Goal: Task Accomplishment & Management: Manage account settings

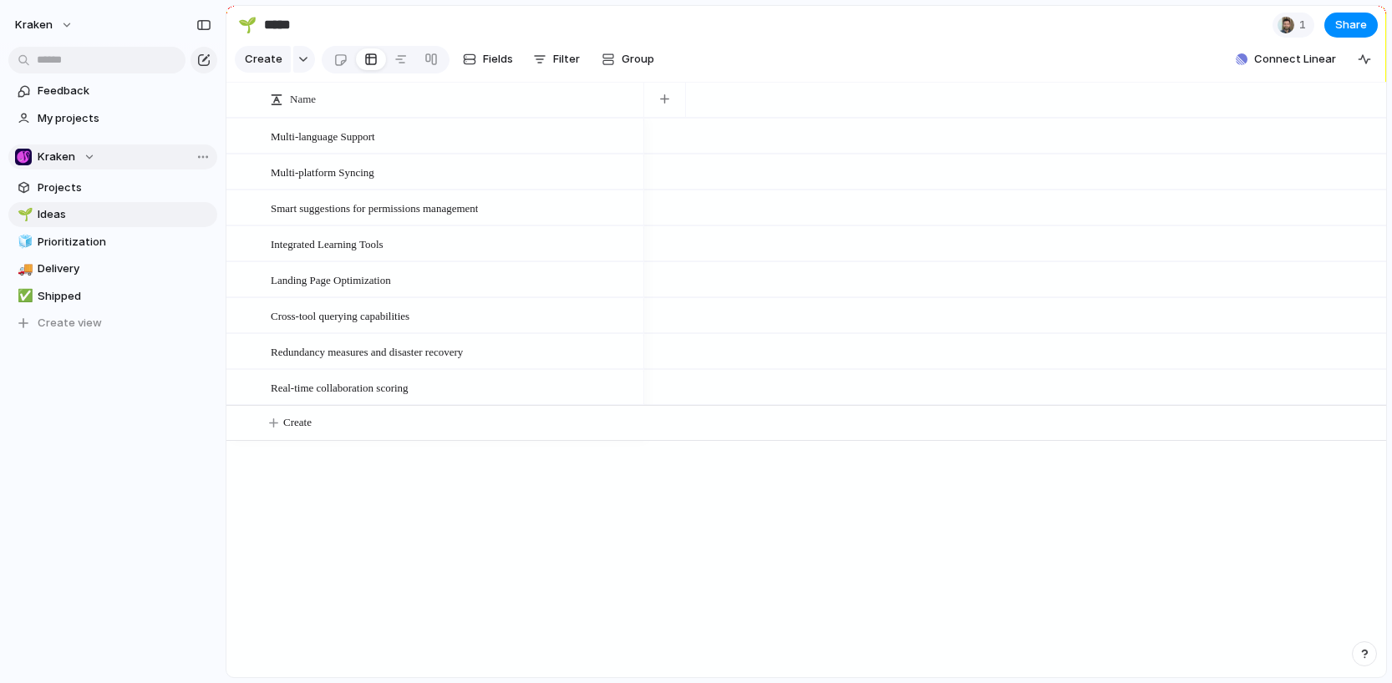
click at [83, 156] on div "Kraken" at bounding box center [55, 157] width 80 height 17
click at [87, 155] on div "Kraken Create new team" at bounding box center [696, 341] width 1392 height 683
click at [204, 187] on div "Team settings" at bounding box center [234, 190] width 96 height 17
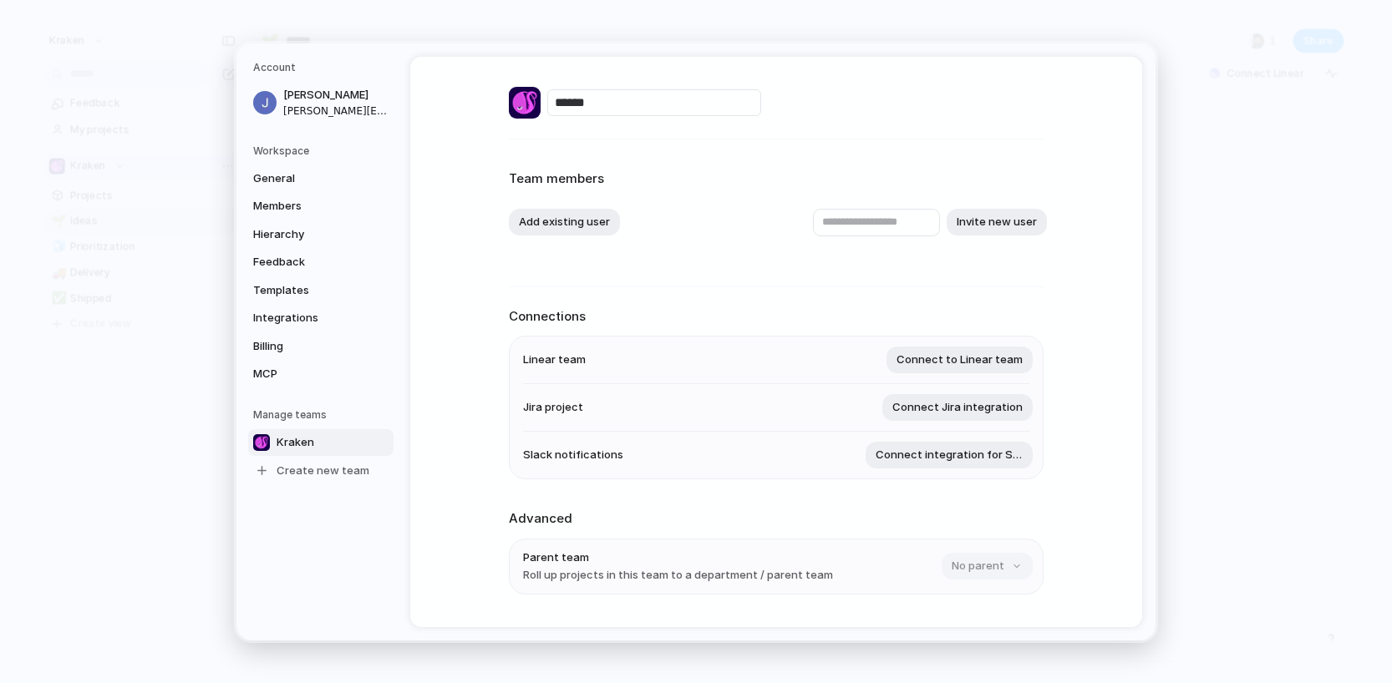
drag, startPoint x: 468, startPoint y: 170, endPoint x: 658, endPoint y: 195, distance: 192.0
click at [658, 195] on div "****** Team members Add existing user Invite new user Connections Linear team C…" at bounding box center [776, 342] width 732 height 571
drag, startPoint x: 658, startPoint y: 195, endPoint x: 535, endPoint y: 165, distance: 127.3
click at [540, 165] on div "Team members Add existing user Invite new user" at bounding box center [776, 213] width 535 height 107
click at [535, 165] on div "Team members Add existing user Invite new user" at bounding box center [776, 213] width 535 height 107
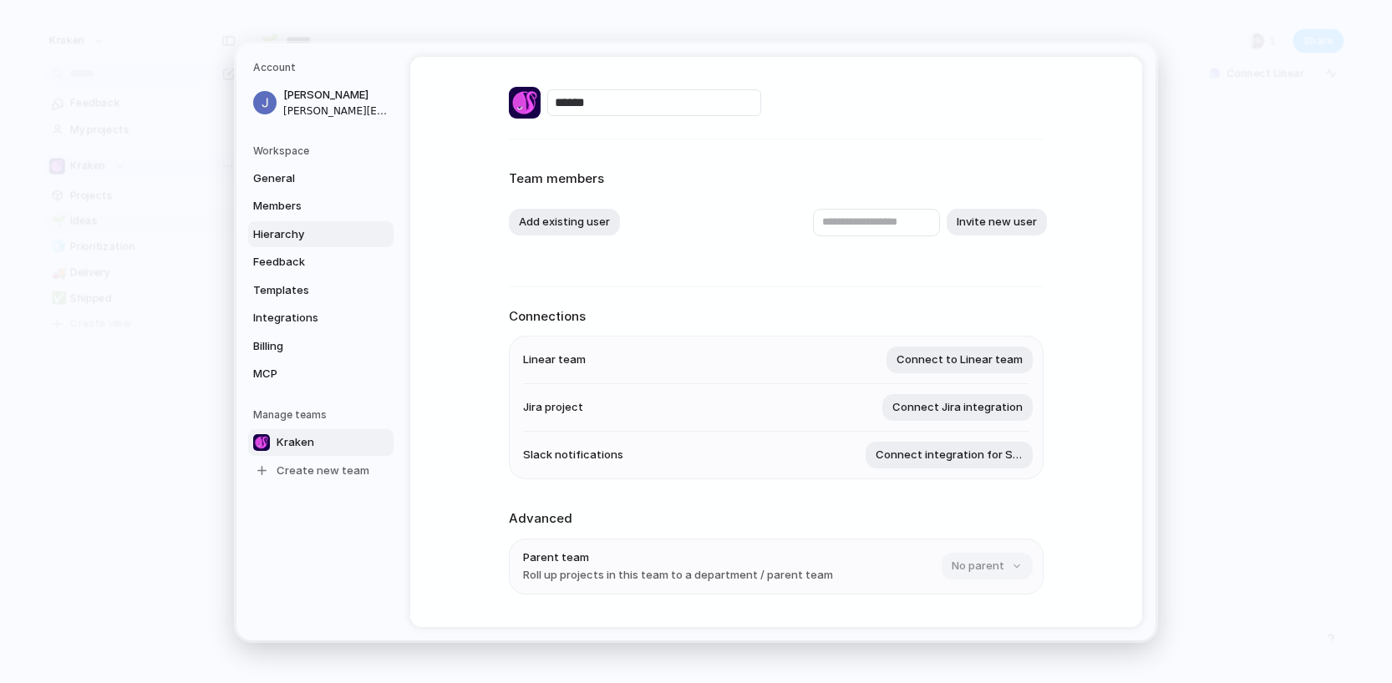
click at [292, 233] on span "Hierarchy" at bounding box center [306, 234] width 107 height 17
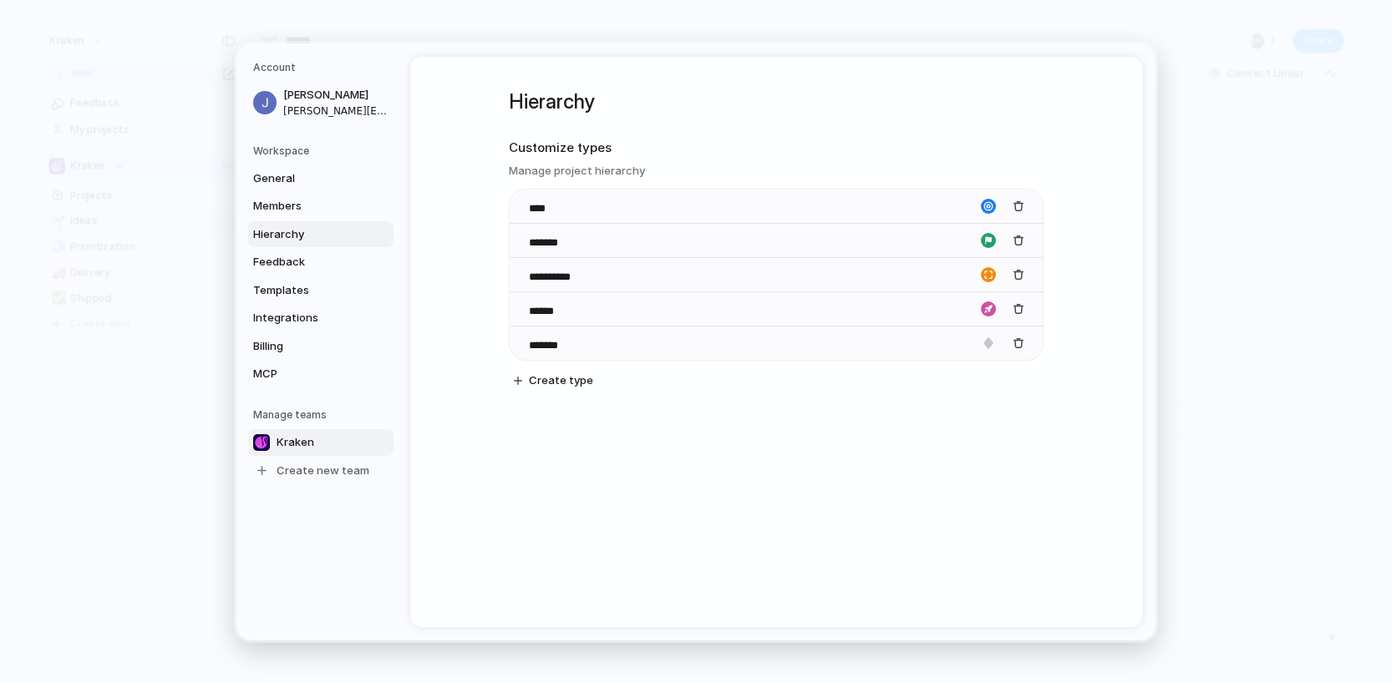
click at [302, 449] on span "Kraken" at bounding box center [296, 442] width 38 height 17
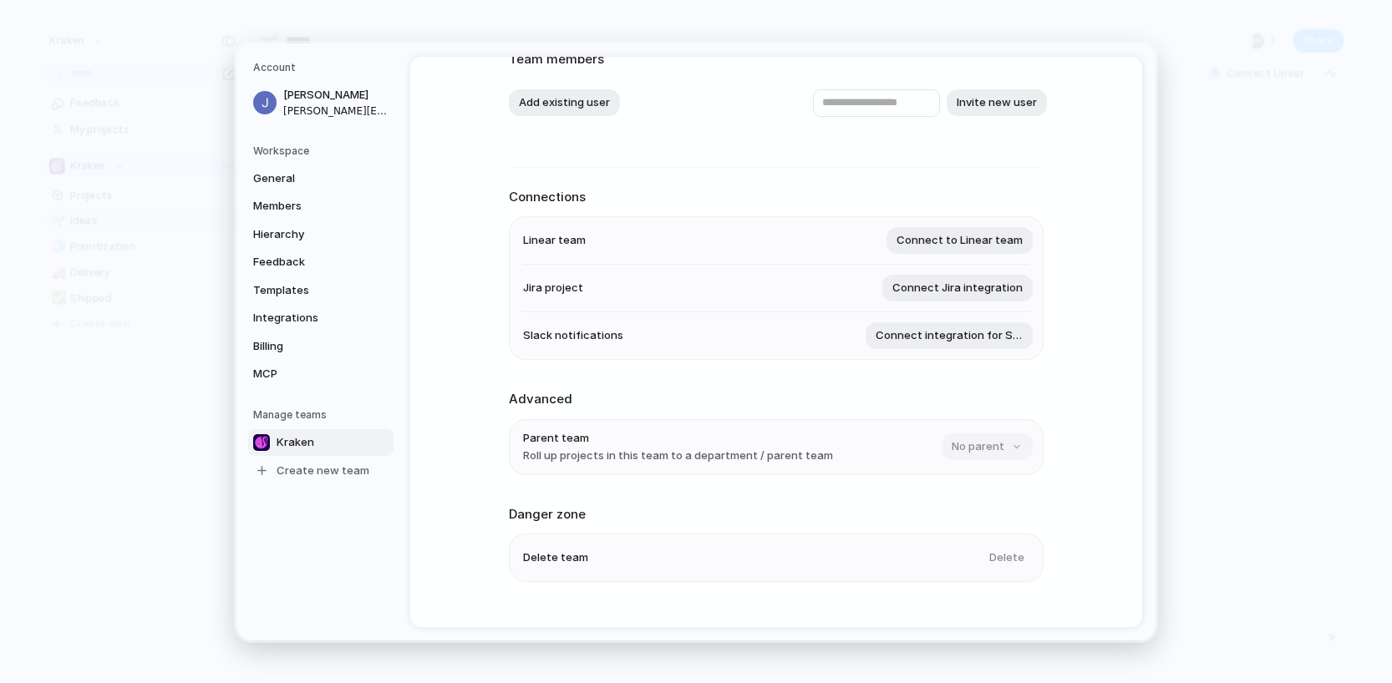
scroll to position [150, 0]
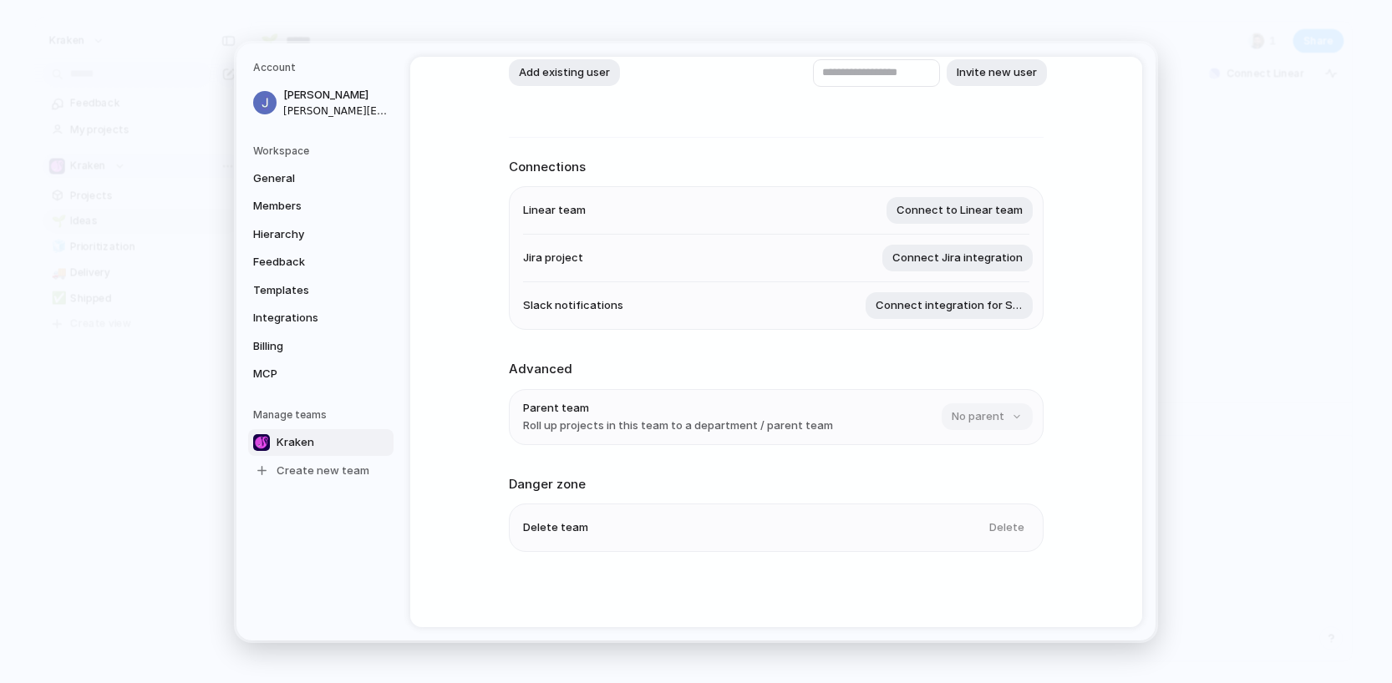
drag, startPoint x: 522, startPoint y: 404, endPoint x: 603, endPoint y: 419, distance: 82.6
click at [603, 419] on div "Parent team Roll up projects in this team to a department / parent team" at bounding box center [678, 416] width 310 height 34
click at [603, 419] on span "Roll up projects in this team to a department / parent team" at bounding box center [678, 426] width 310 height 17
drag, startPoint x: 608, startPoint y: 431, endPoint x: 571, endPoint y: 404, distance: 46.6
click at [571, 404] on div "Parent team Roll up projects in this team to a department / parent team" at bounding box center [678, 416] width 310 height 34
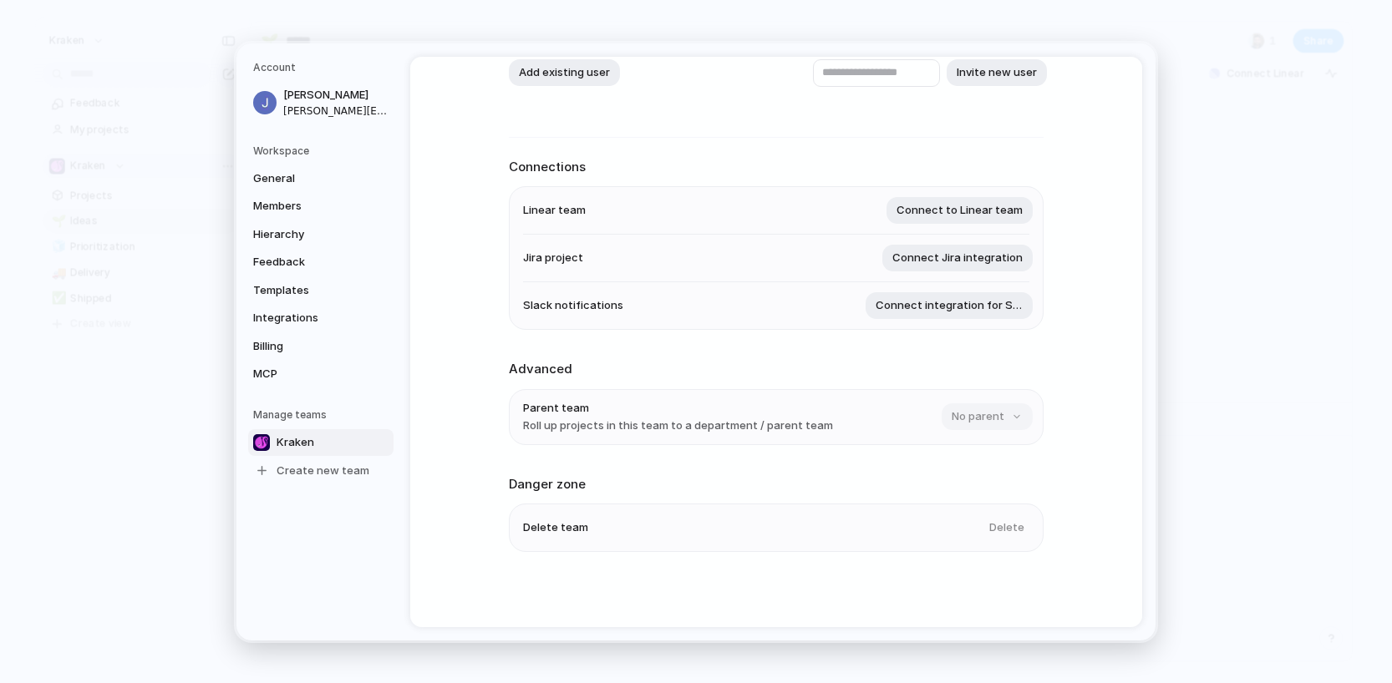
click at [571, 404] on span "Parent team" at bounding box center [678, 407] width 310 height 17
click at [287, 472] on span "Create new team" at bounding box center [323, 470] width 93 height 17
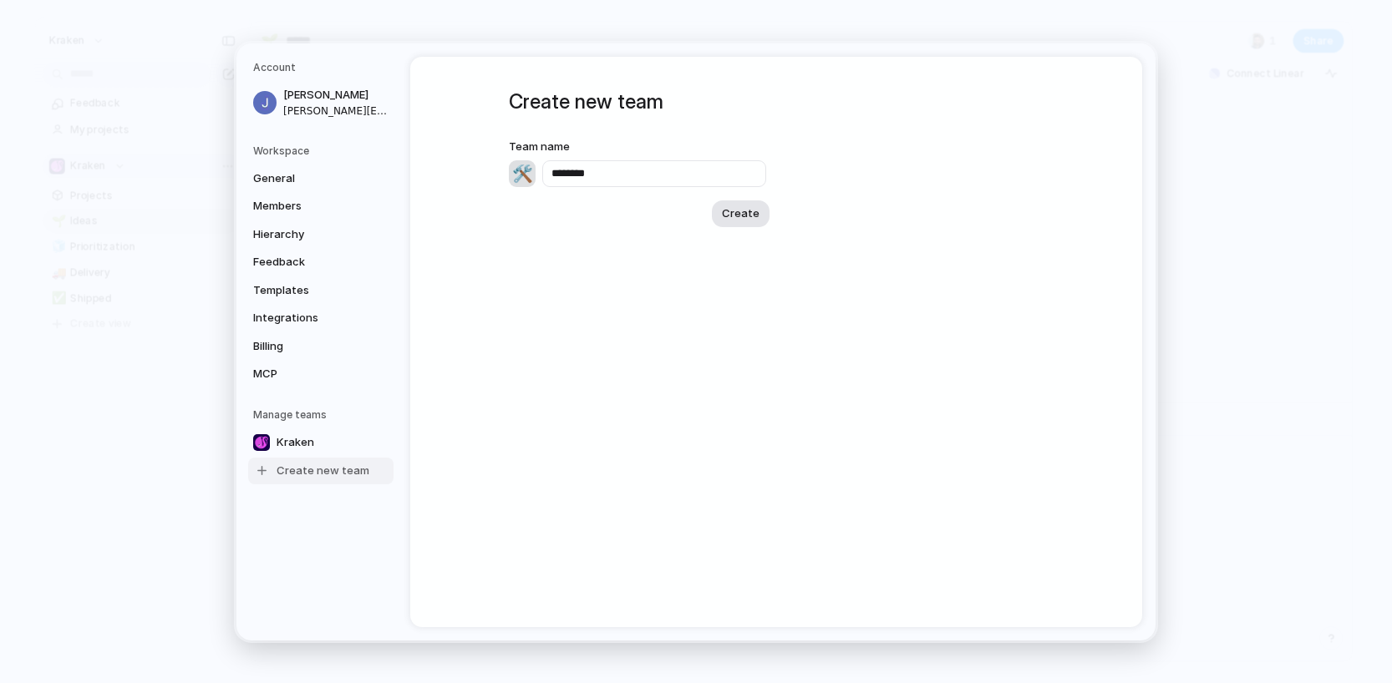
type input "********"
click at [739, 216] on span "Create" at bounding box center [741, 213] width 38 height 17
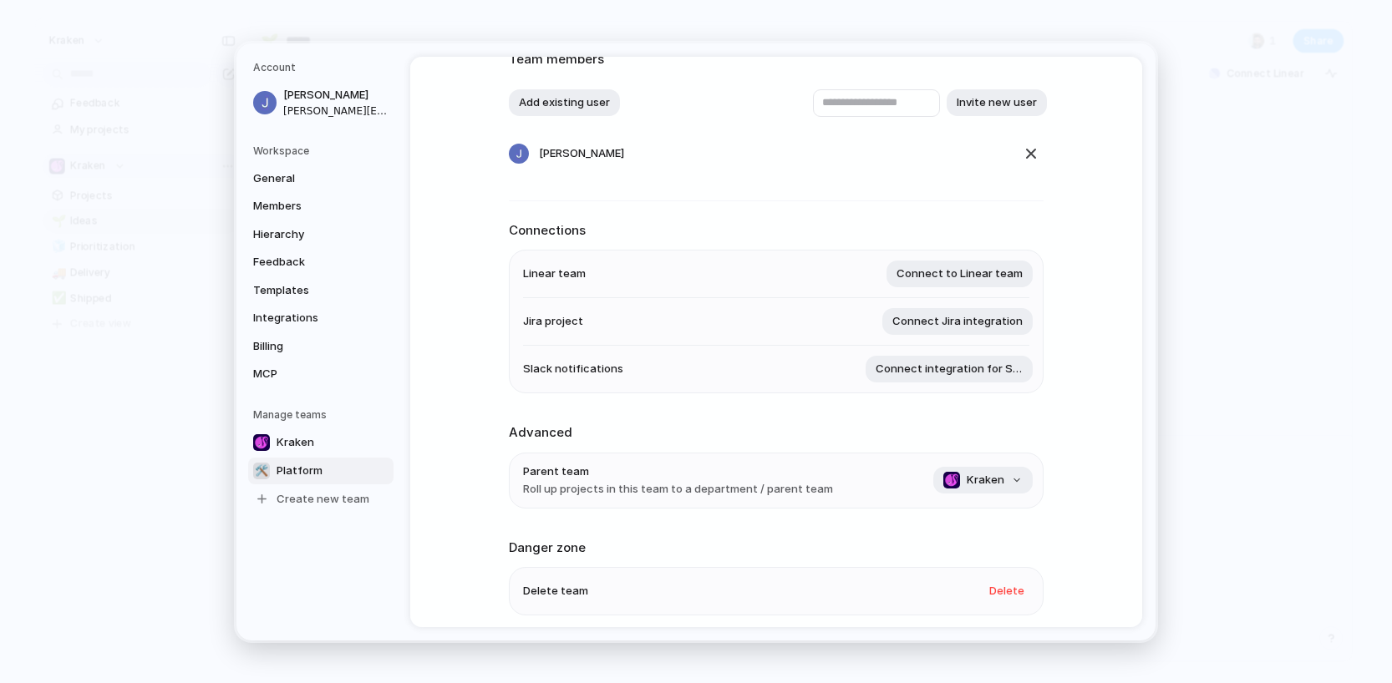
scroll to position [183, 0]
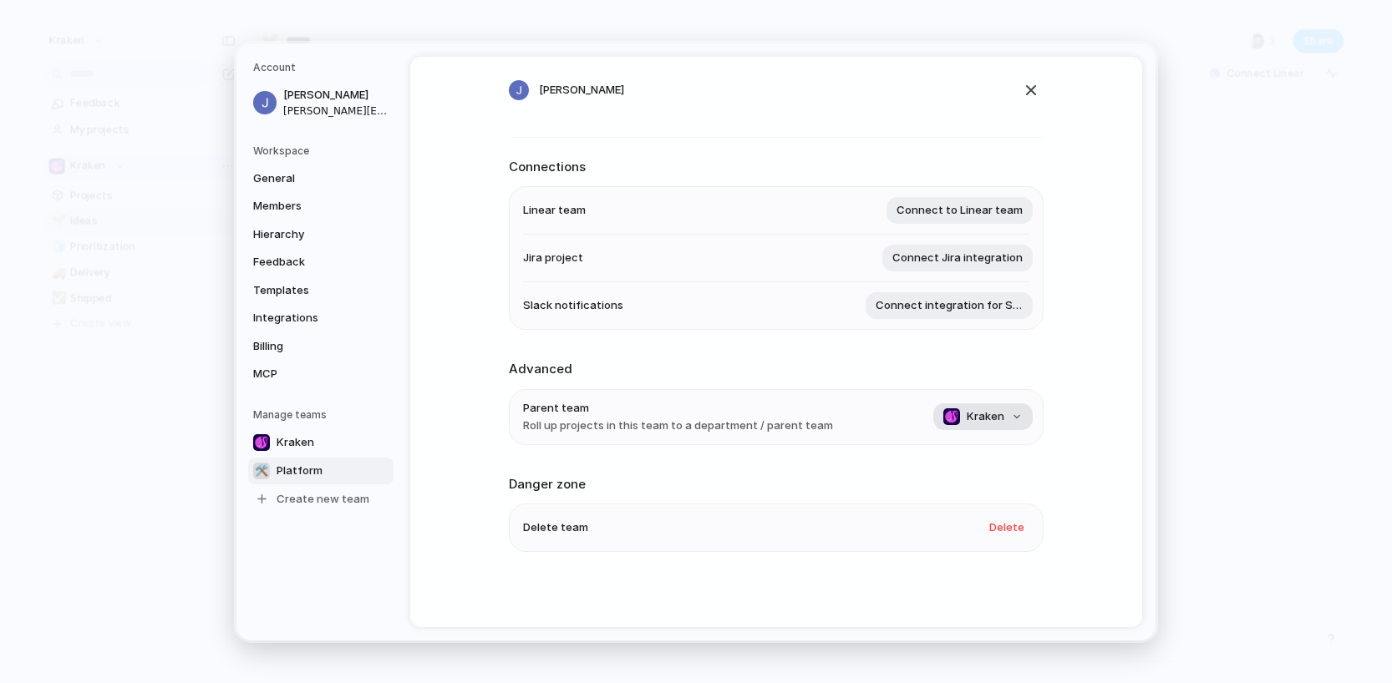
click at [986, 419] on span "Kraken" at bounding box center [986, 417] width 38 height 17
click at [927, 521] on span "Kraken" at bounding box center [941, 517] width 38 height 17
click at [329, 498] on span "Create new team" at bounding box center [323, 498] width 93 height 17
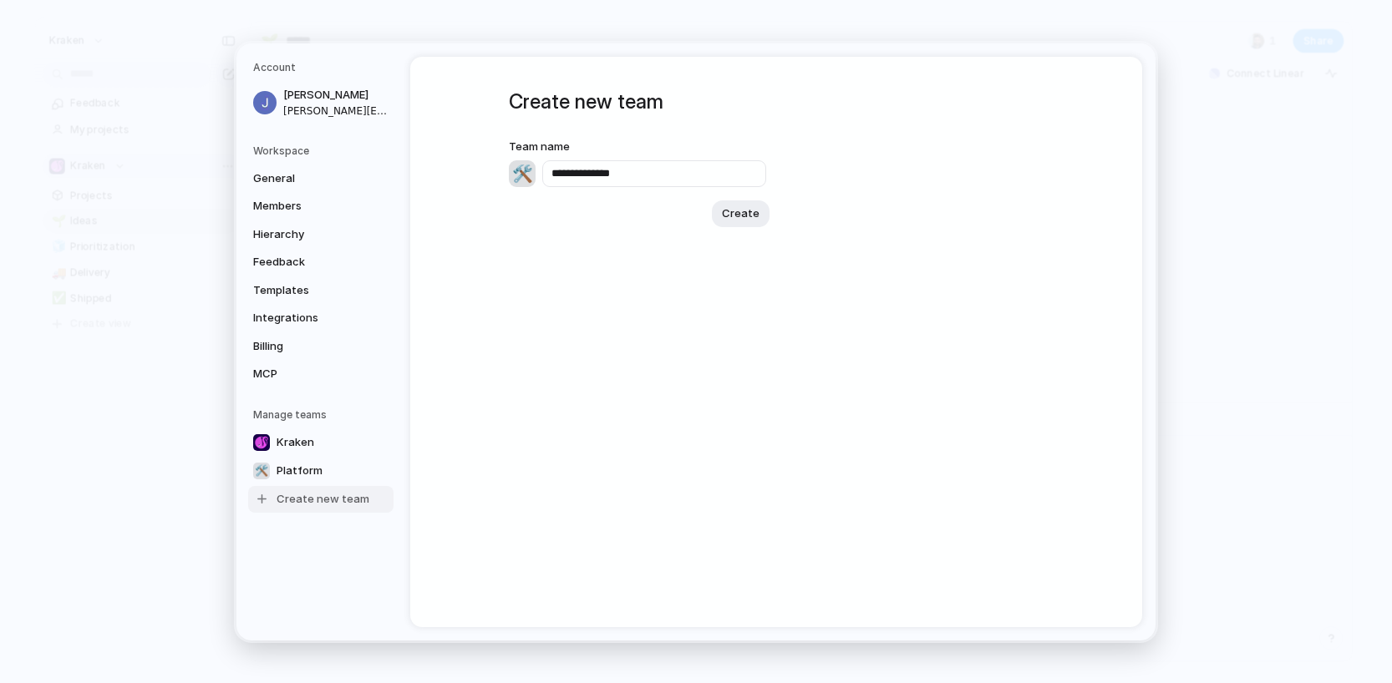
type input "**********"
click at [517, 176] on div "🛠️" at bounding box center [522, 173] width 27 height 27
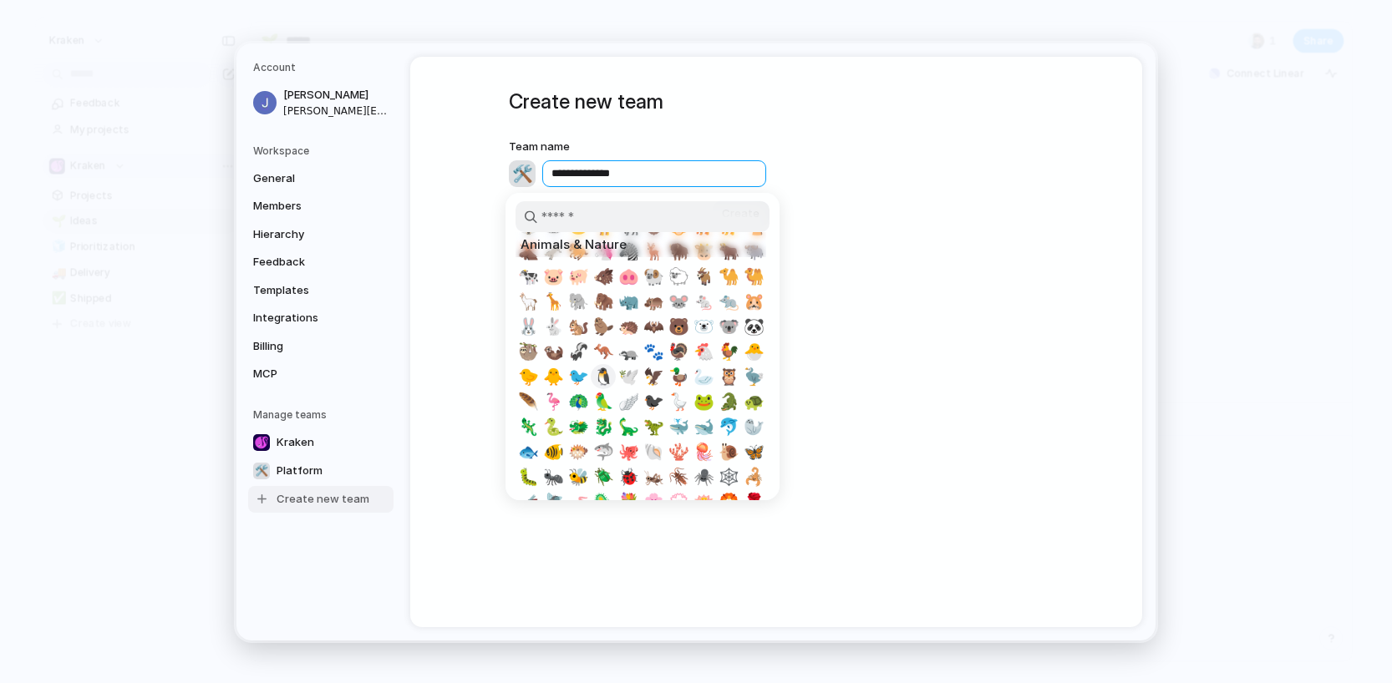
scroll to position [1447, 0]
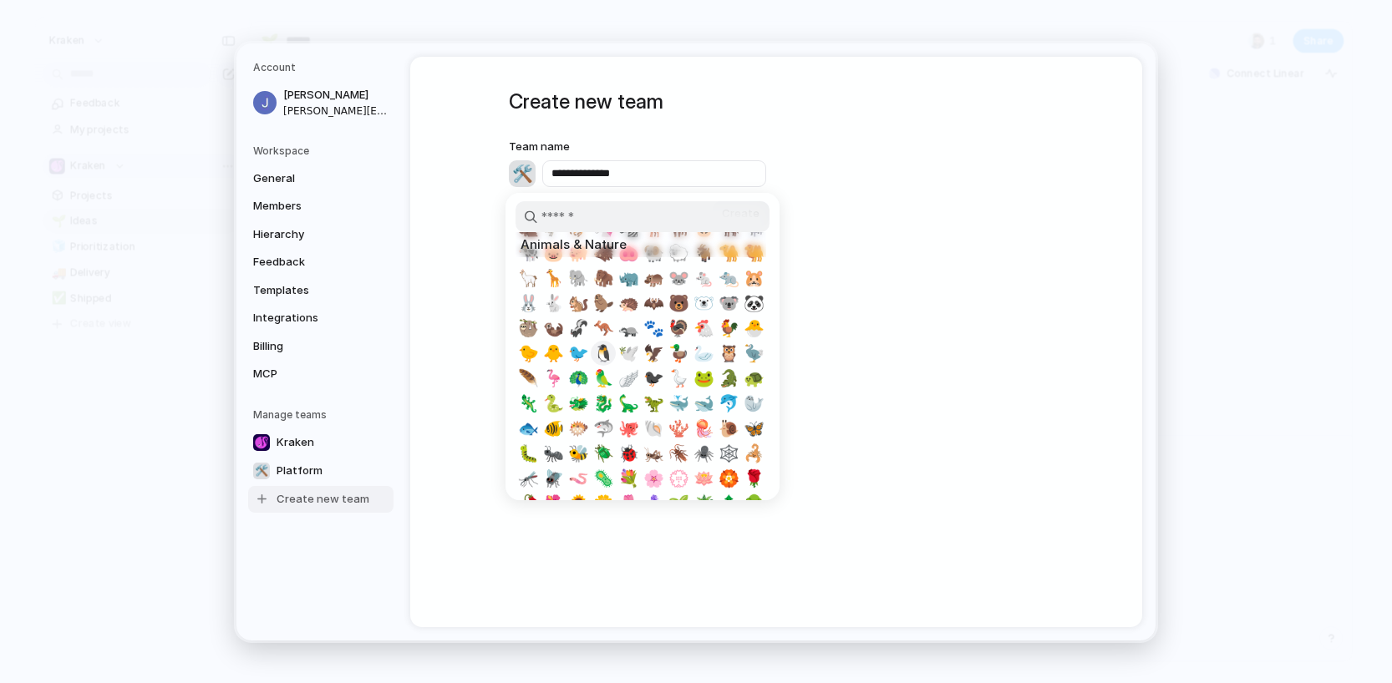
click at [607, 352] on span "🐧" at bounding box center [603, 353] width 21 height 20
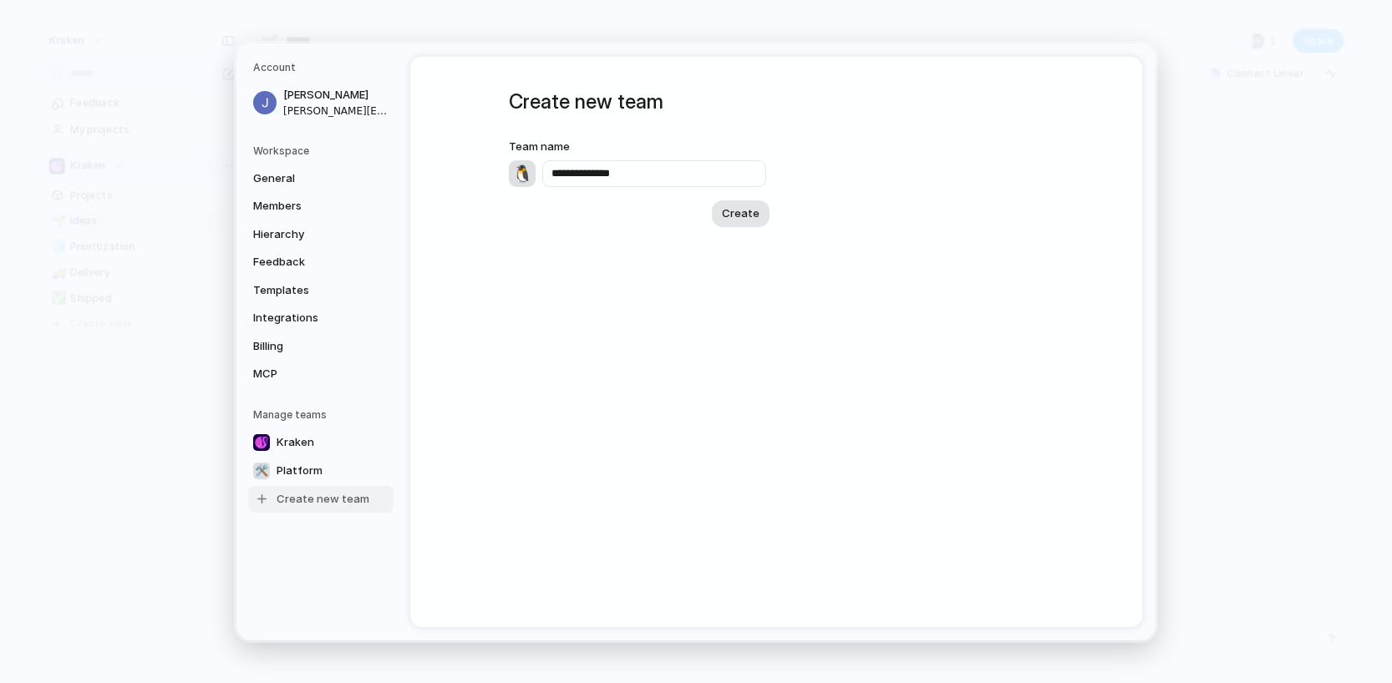
click at [756, 212] on button "Create" at bounding box center [741, 213] width 58 height 27
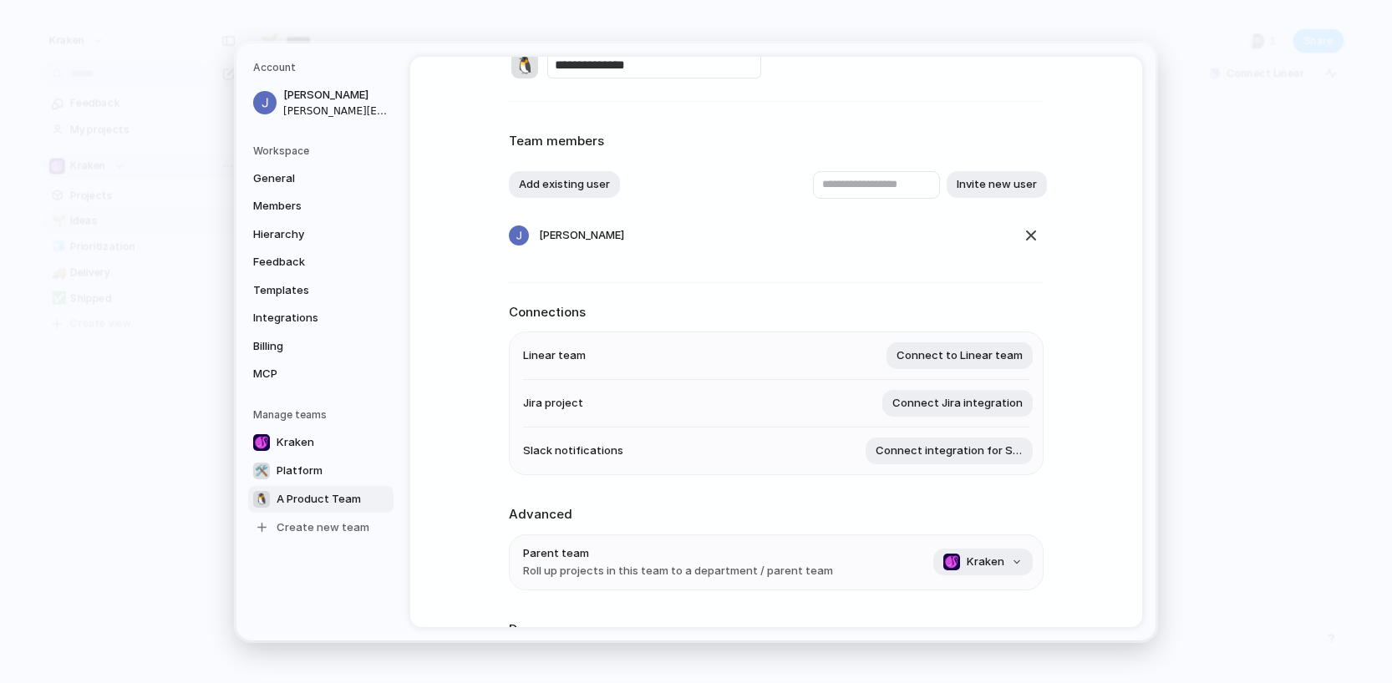
scroll to position [38, 0]
click at [290, 227] on span "Hierarchy" at bounding box center [306, 234] width 107 height 17
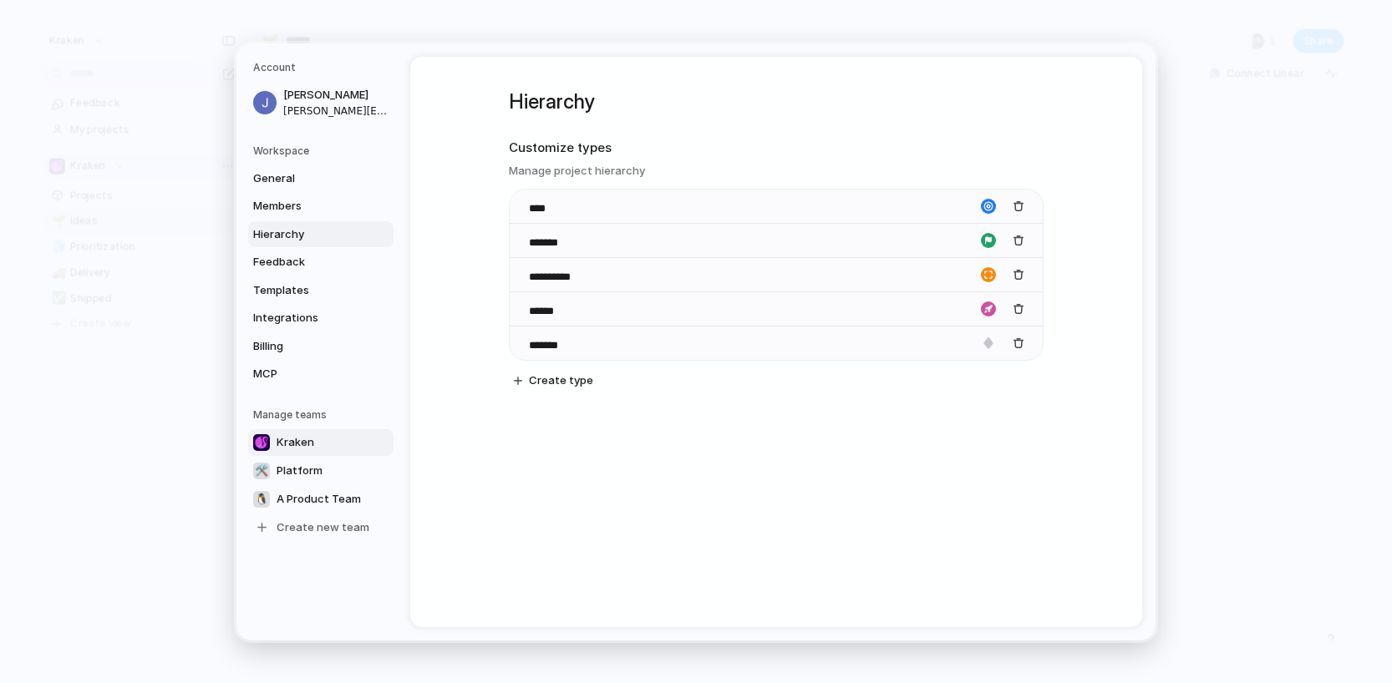
click at [287, 432] on link "Kraken" at bounding box center [320, 442] width 145 height 27
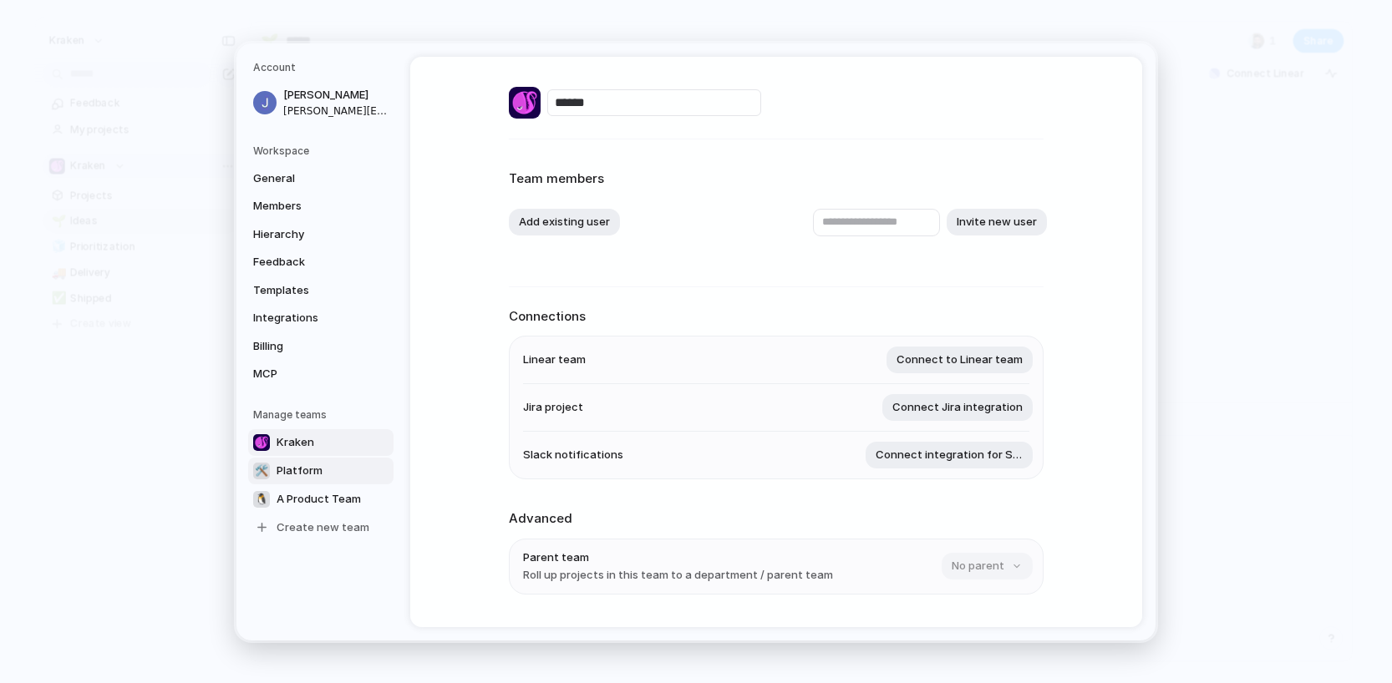
click at [298, 472] on span "Platform" at bounding box center [300, 470] width 46 height 17
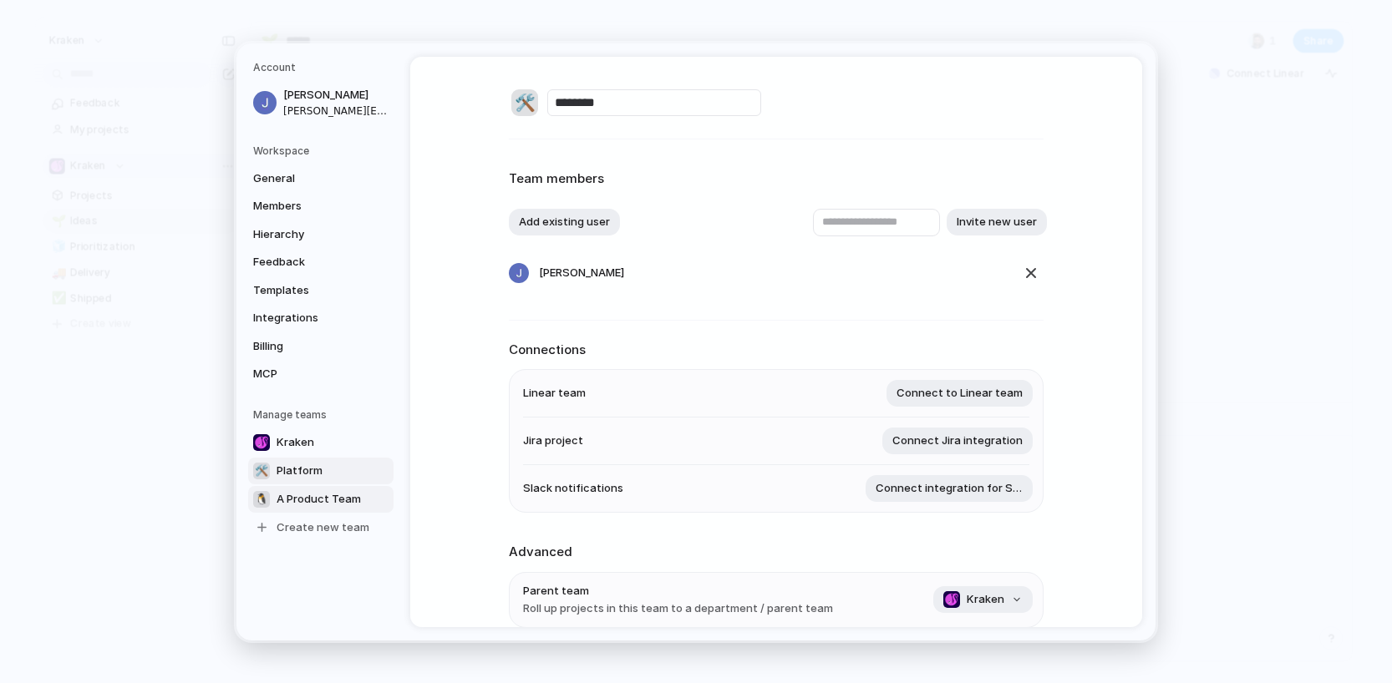
click at [298, 499] on span "A Product Team" at bounding box center [319, 498] width 84 height 17
type input "**********"
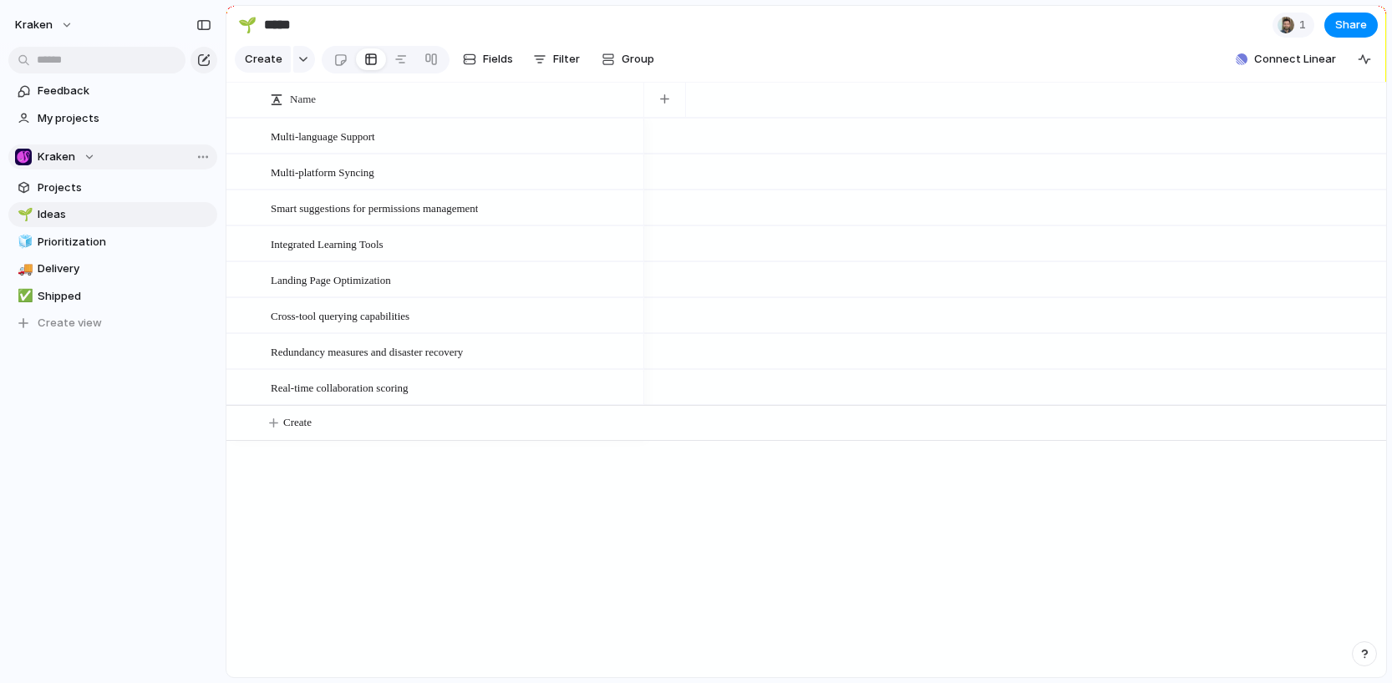
click at [89, 154] on div "Kraken" at bounding box center [55, 157] width 80 height 17
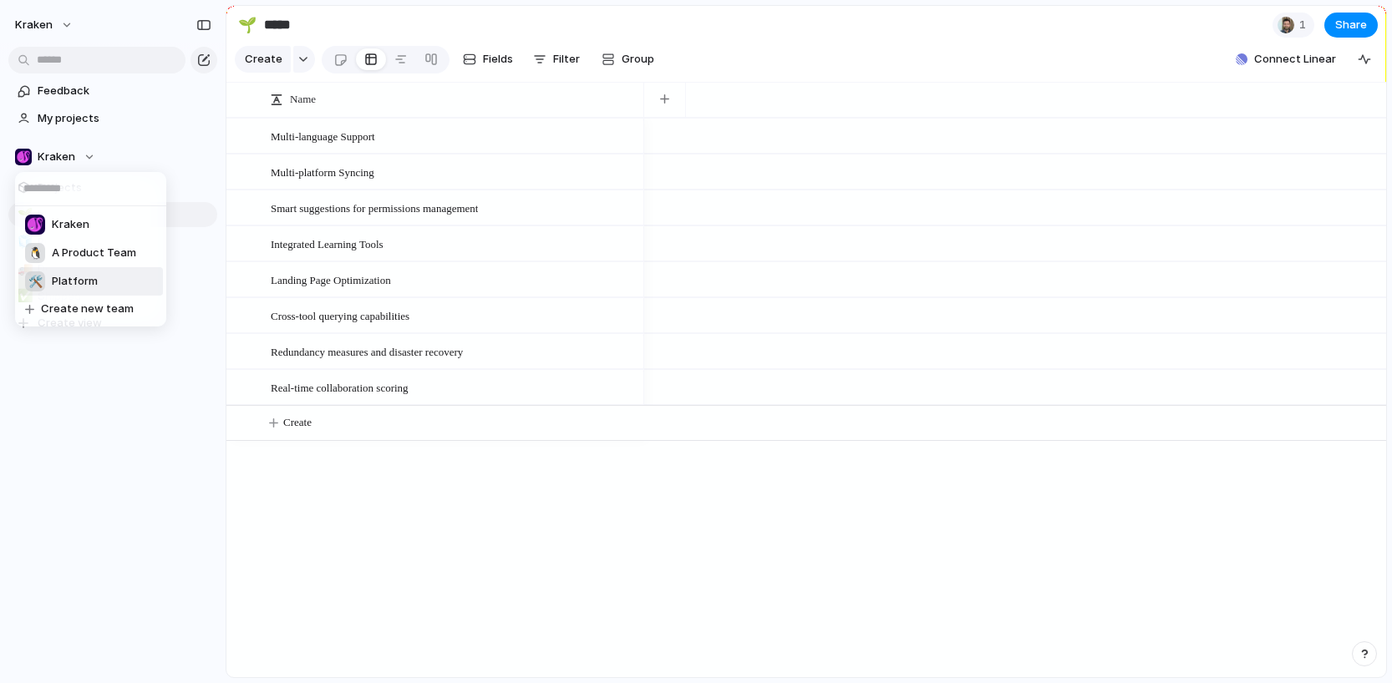
click at [79, 286] on span "Platform" at bounding box center [75, 281] width 46 height 17
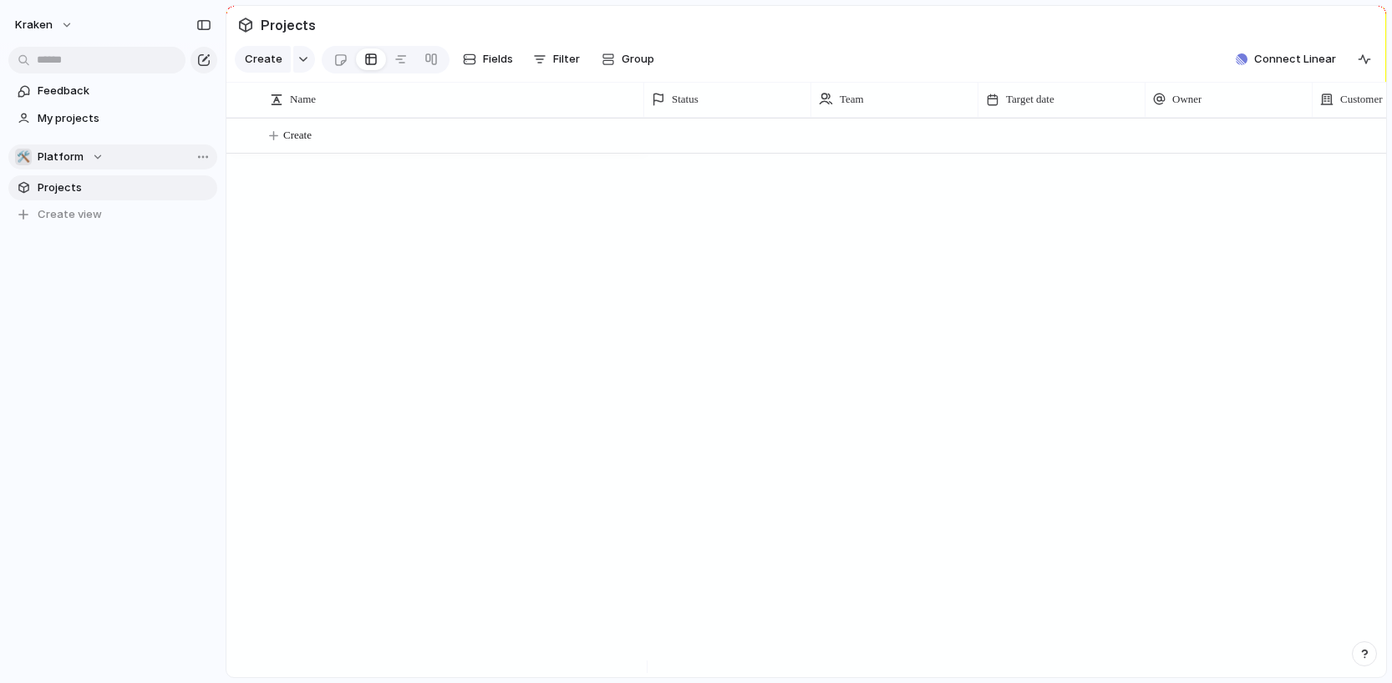
click at [102, 156] on button "🛠️ Platform" at bounding box center [112, 157] width 209 height 25
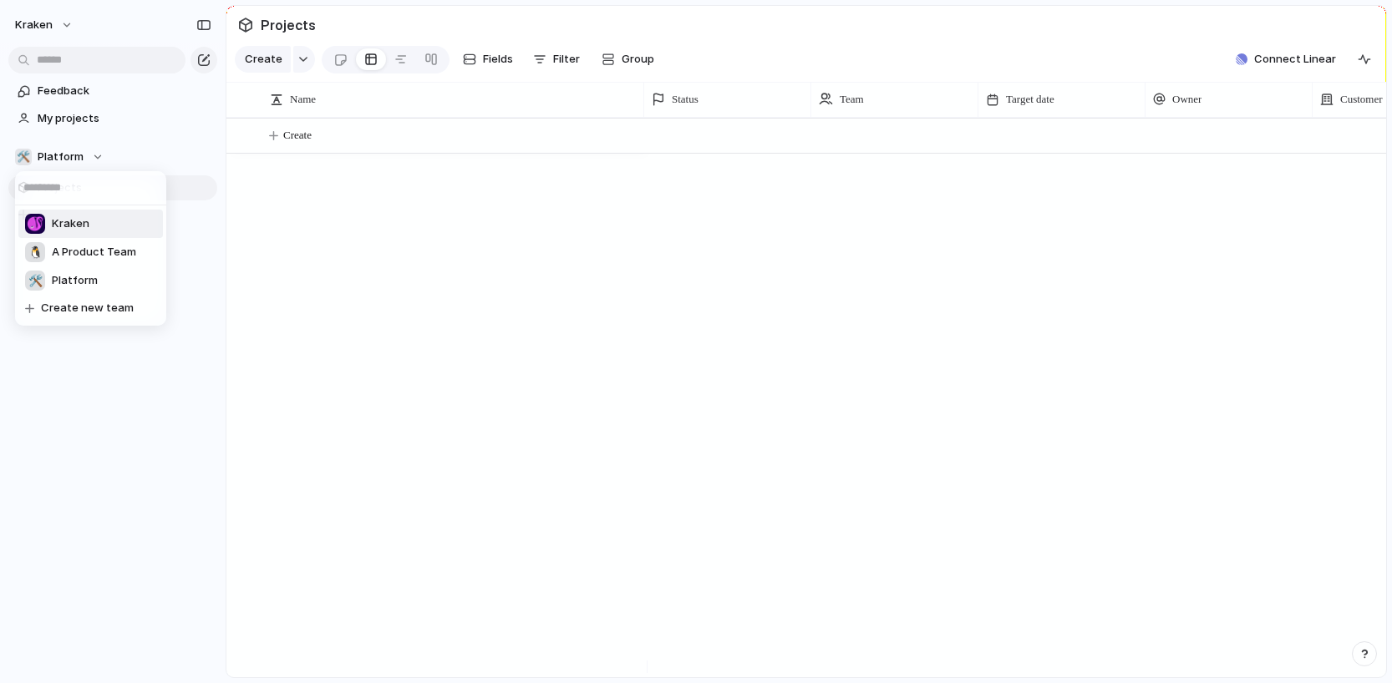
click at [75, 217] on span "Kraken" at bounding box center [71, 224] width 38 height 17
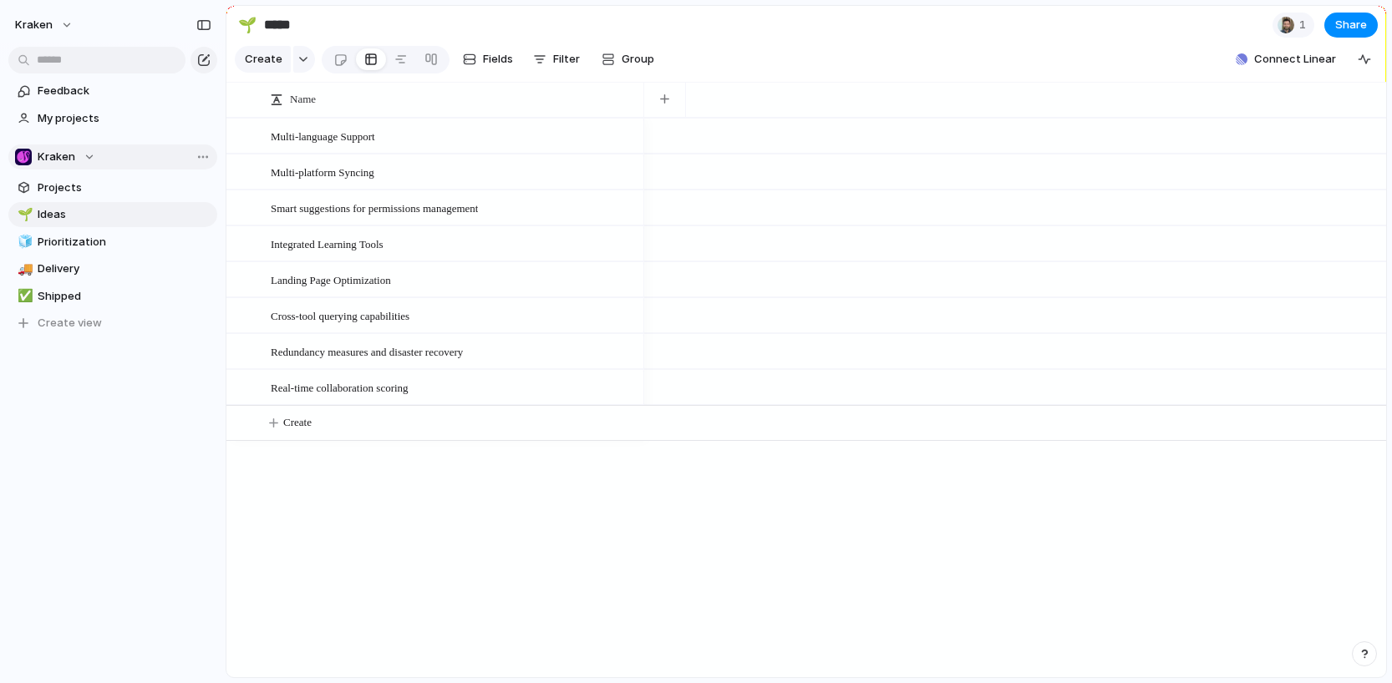
click at [87, 158] on div "Kraken" at bounding box center [55, 157] width 80 height 17
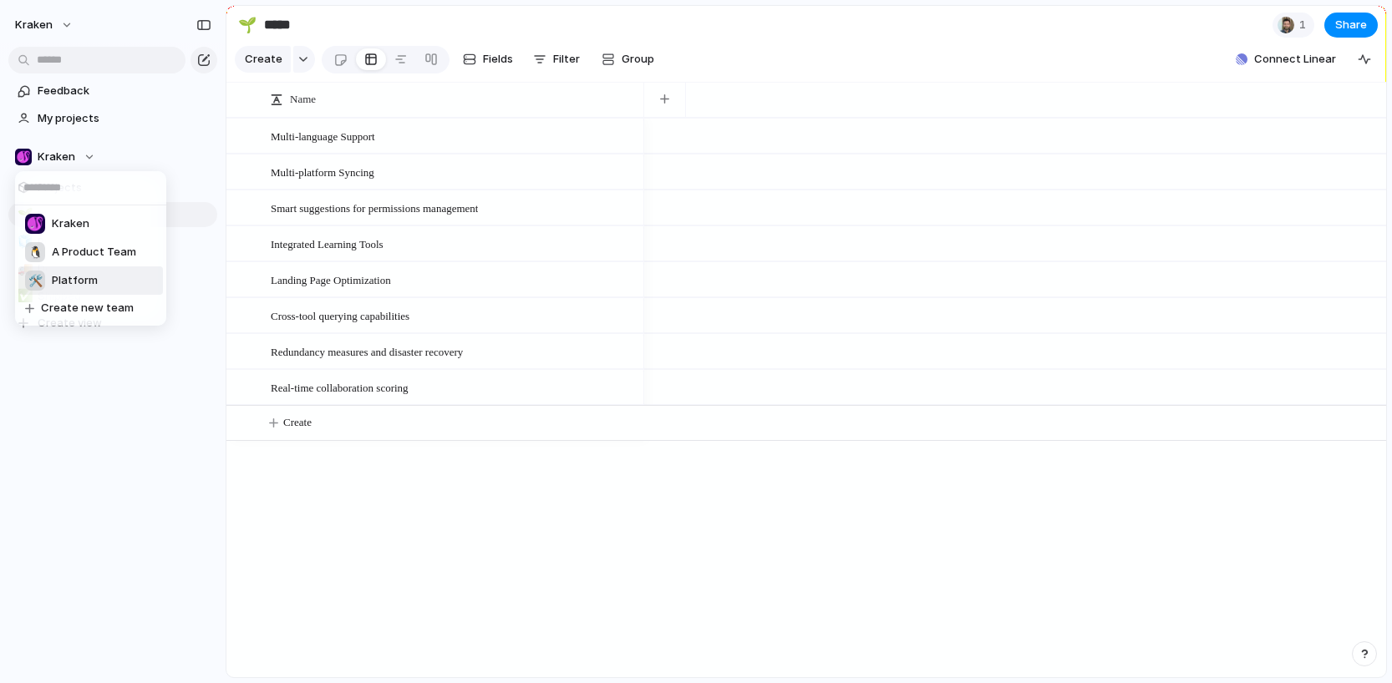
click at [59, 285] on span "Platform" at bounding box center [75, 280] width 46 height 17
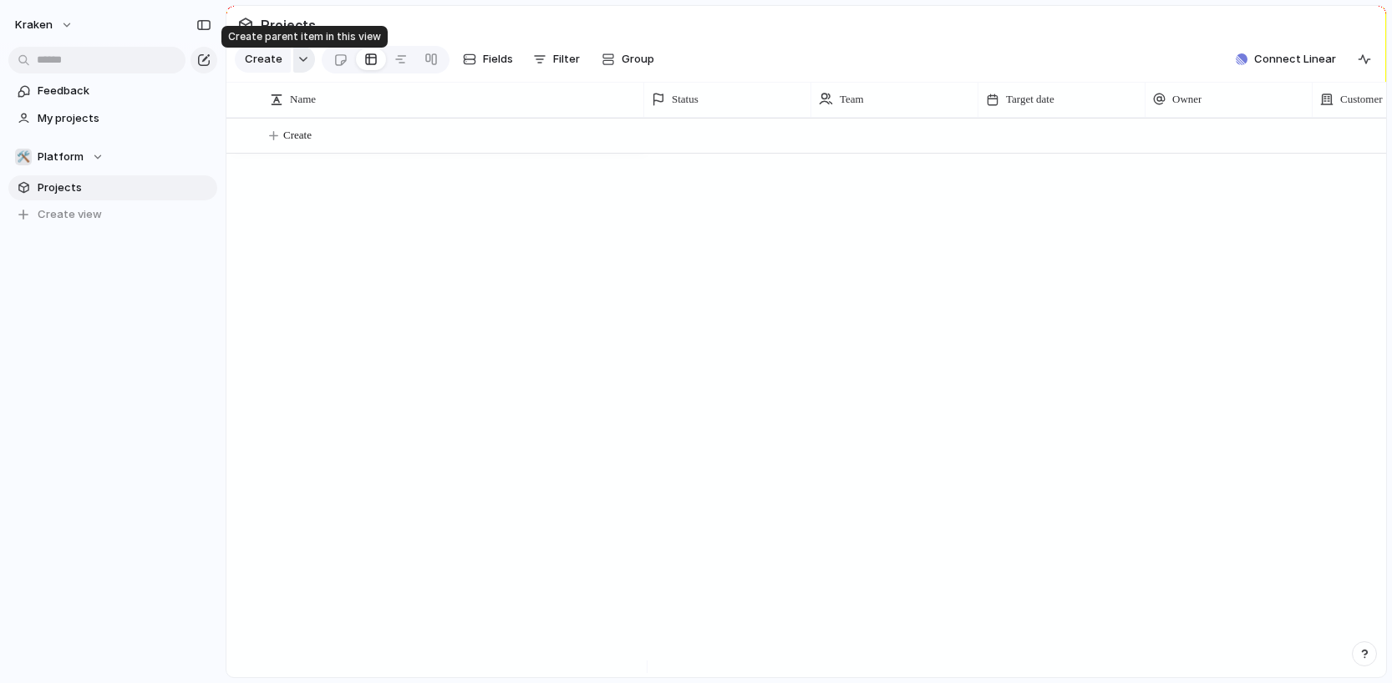
click at [295, 60] on button "button" at bounding box center [304, 59] width 22 height 27
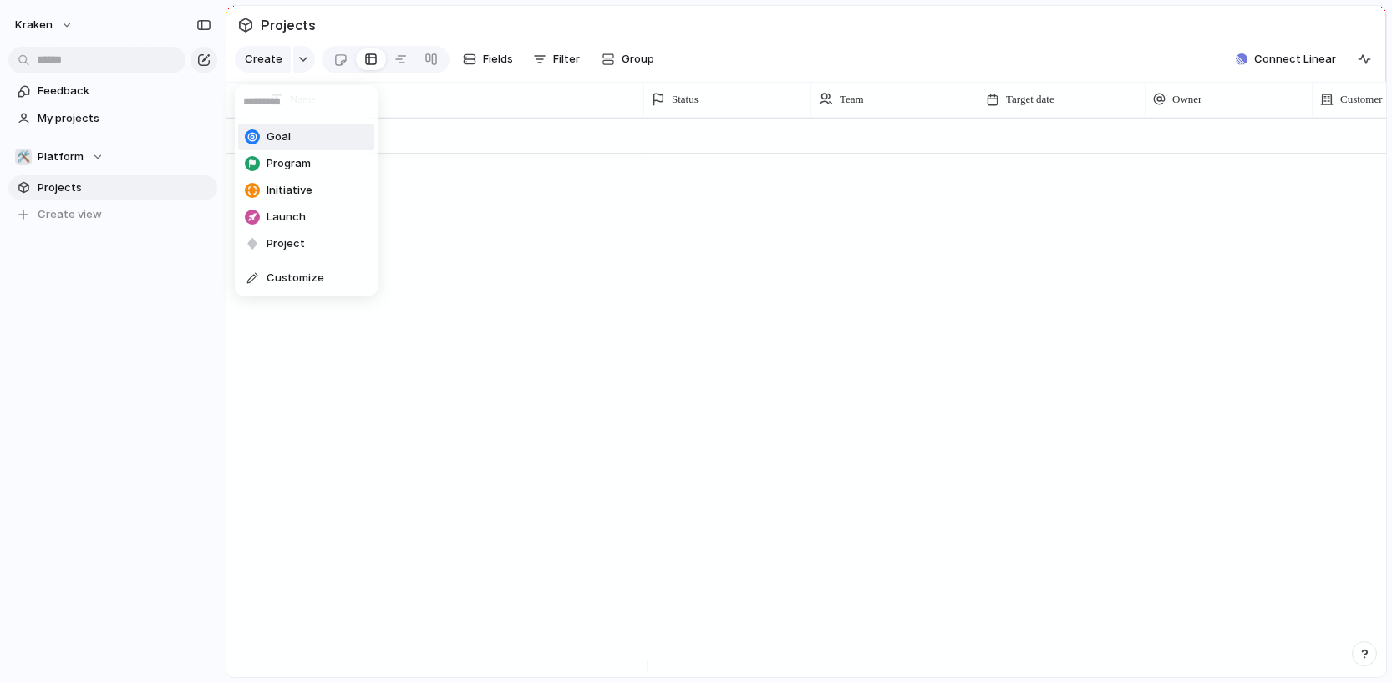
click at [297, 59] on div "Goal Program Initiative Launch Project Customize" at bounding box center [696, 341] width 1392 height 683
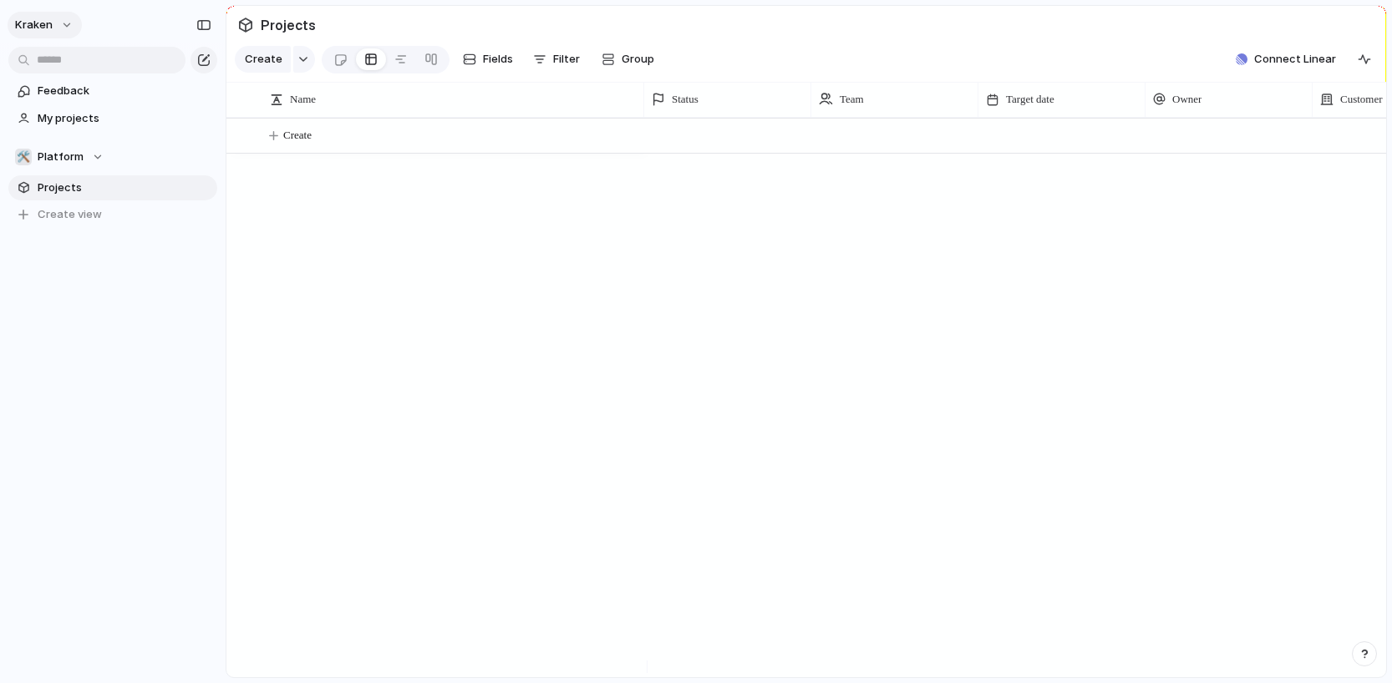
click at [57, 25] on button "Kraken" at bounding box center [45, 25] width 74 height 27
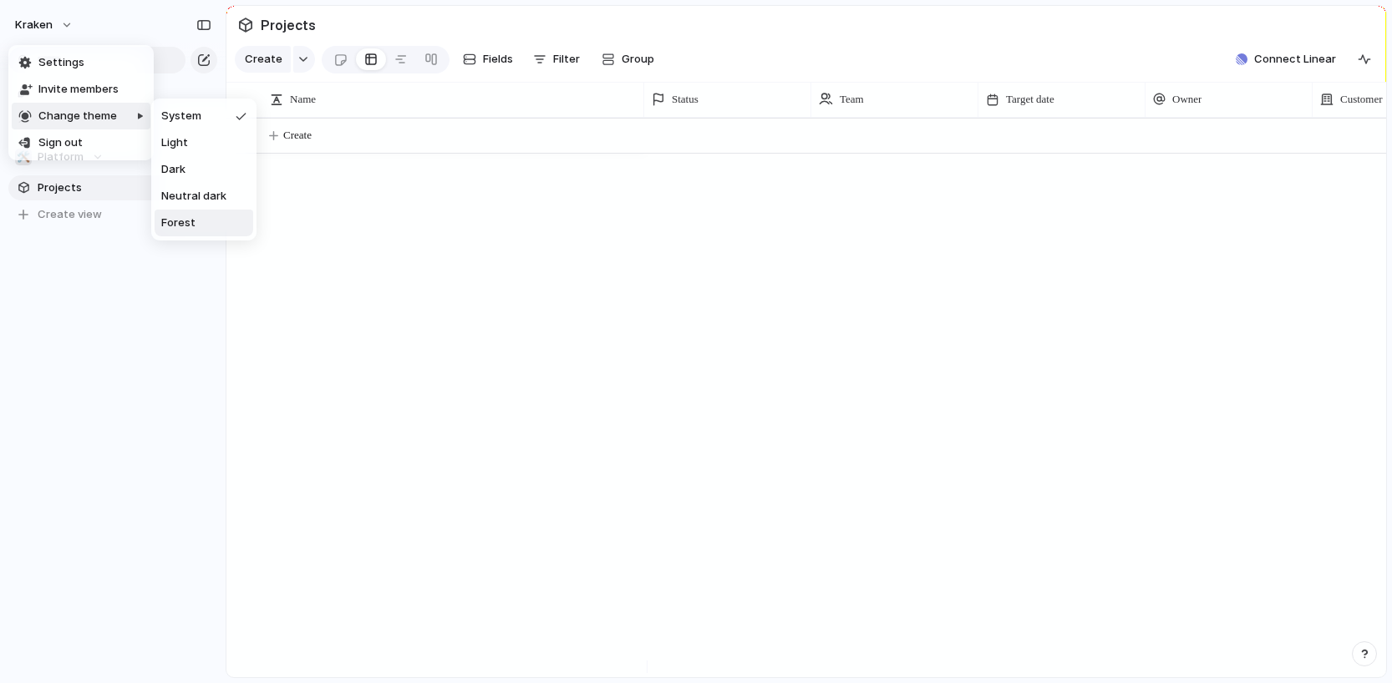
click at [190, 216] on span "Forest" at bounding box center [178, 223] width 34 height 17
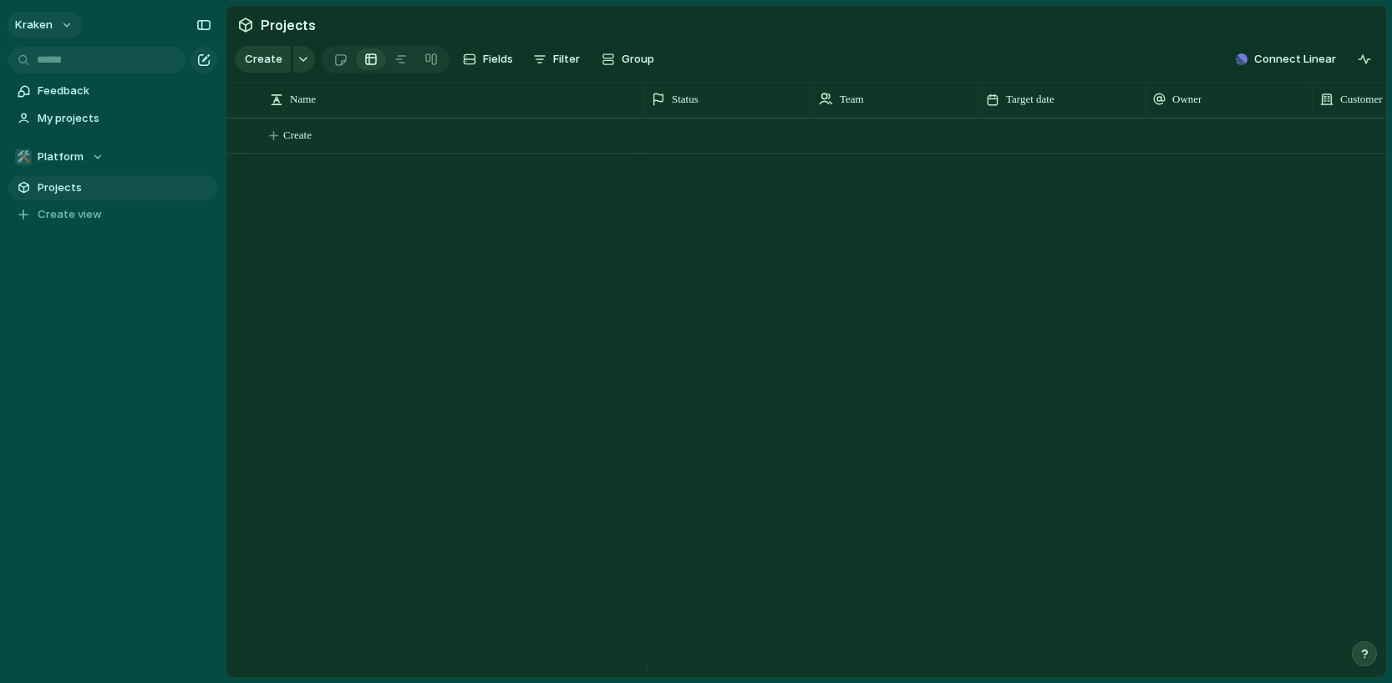
click at [52, 25] on button "Kraken" at bounding box center [45, 25] width 74 height 27
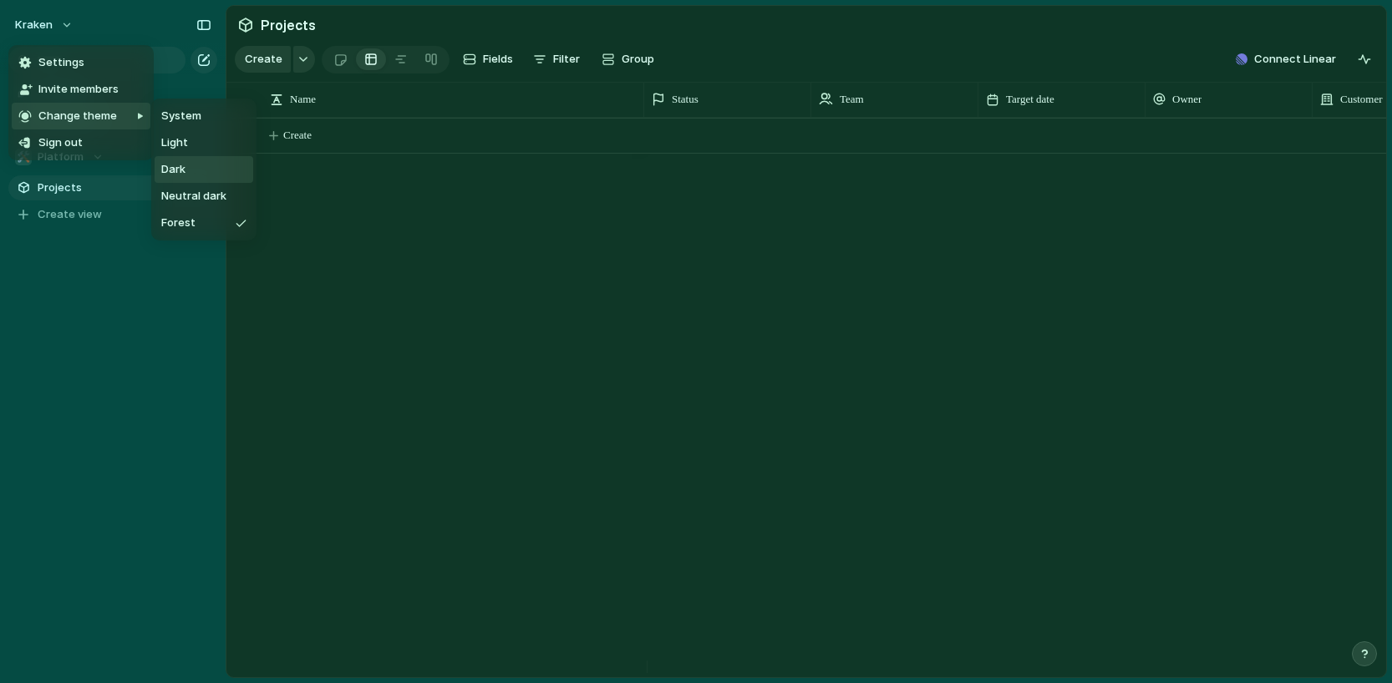
click at [206, 166] on li "Dark" at bounding box center [204, 169] width 99 height 27
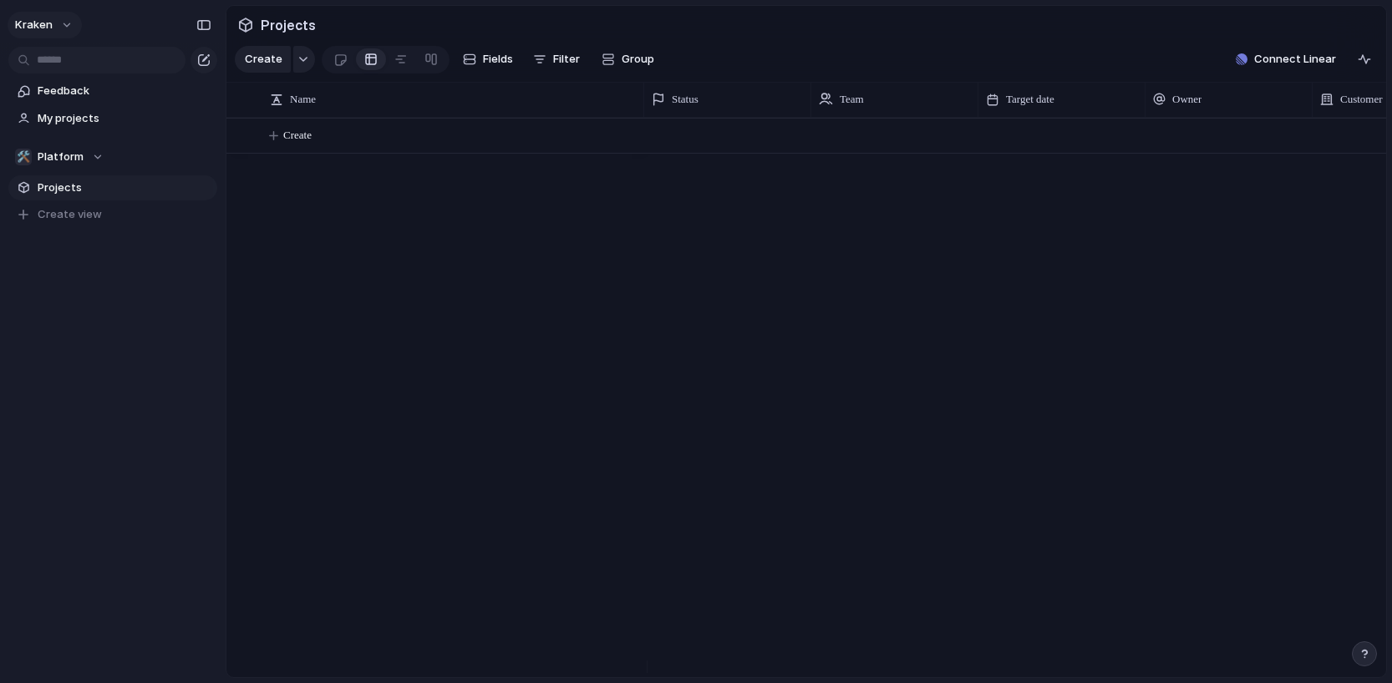
click at [58, 25] on button "Kraken" at bounding box center [45, 25] width 74 height 27
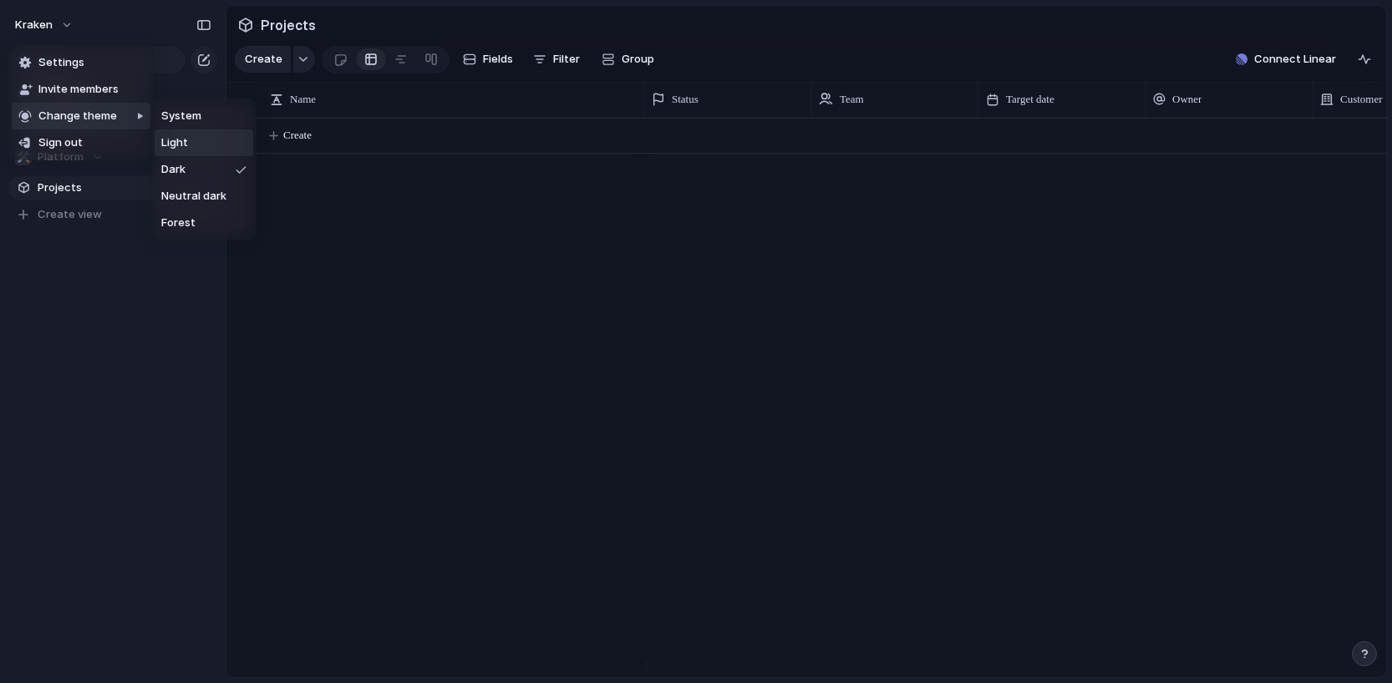
click at [188, 145] on li "Light" at bounding box center [204, 143] width 99 height 27
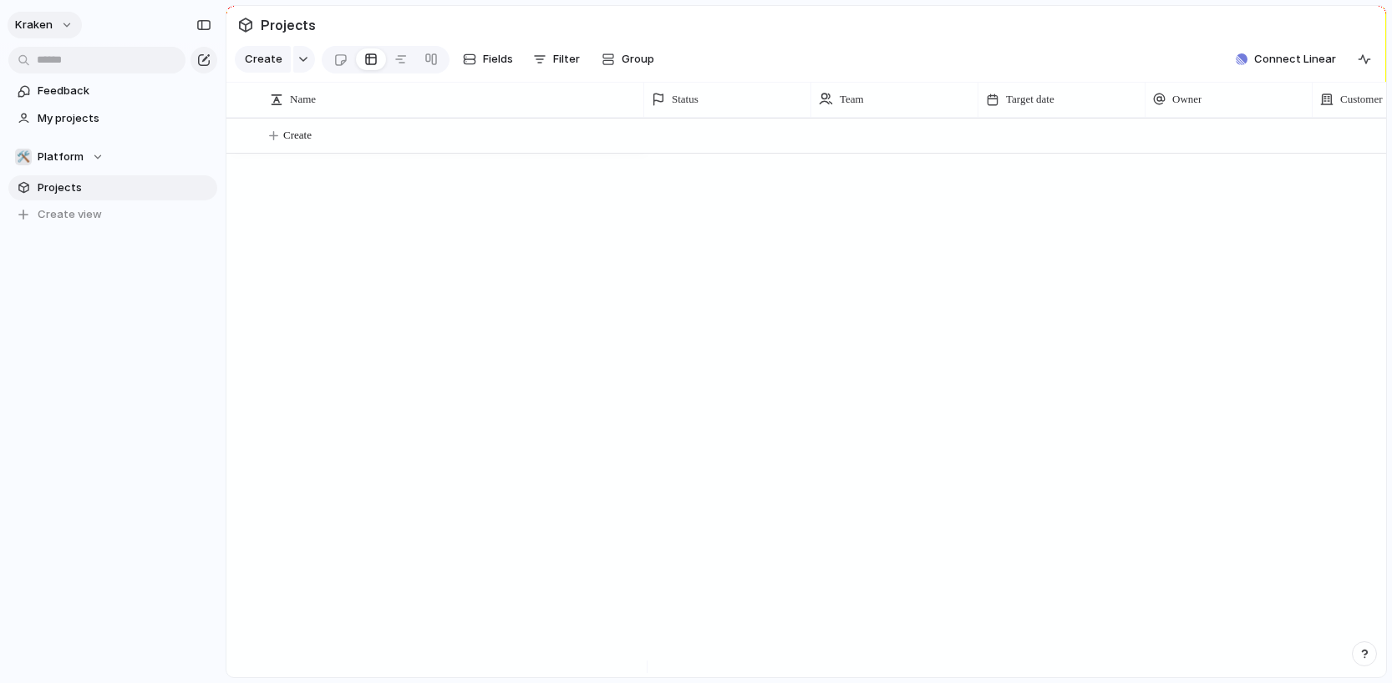
click at [73, 36] on div "Kraken" at bounding box center [113, 21] width 226 height 43
click at [68, 32] on button "Kraken" at bounding box center [45, 25] width 74 height 27
click at [210, 196] on span "Neutral dark" at bounding box center [193, 196] width 65 height 17
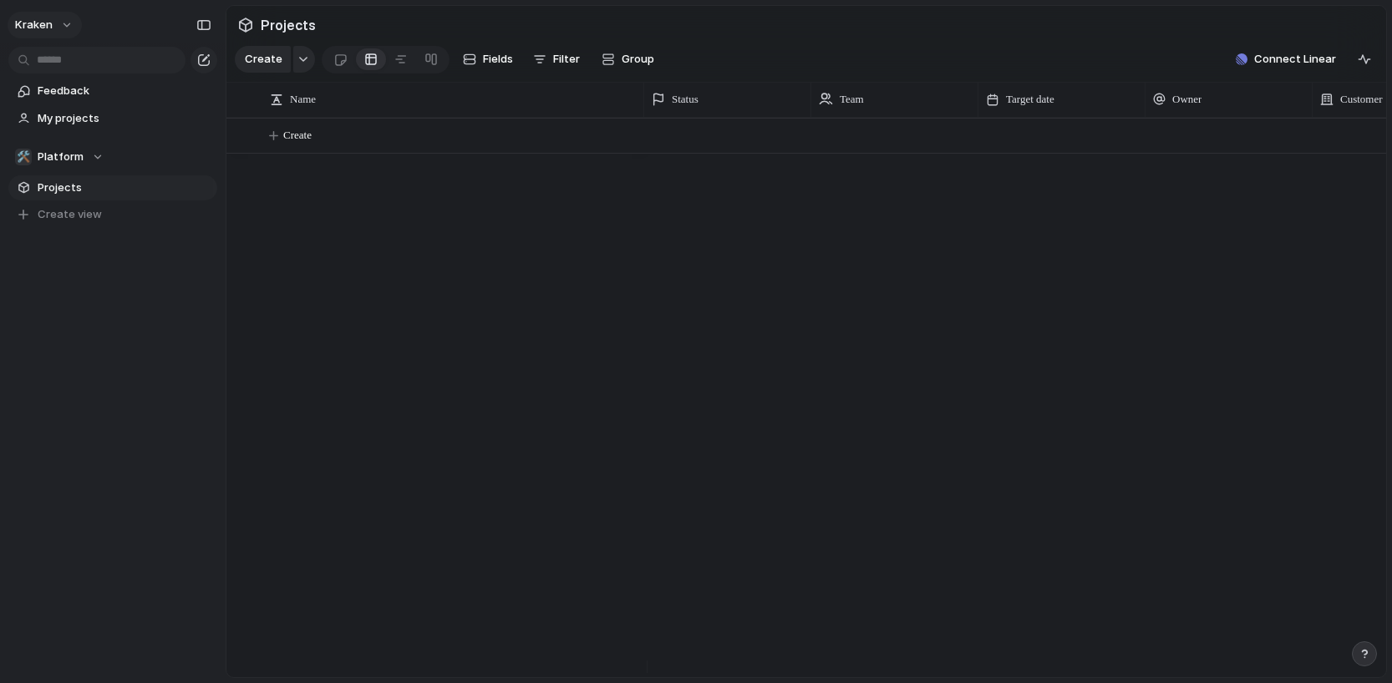
click at [72, 25] on button "Kraken" at bounding box center [45, 25] width 74 height 27
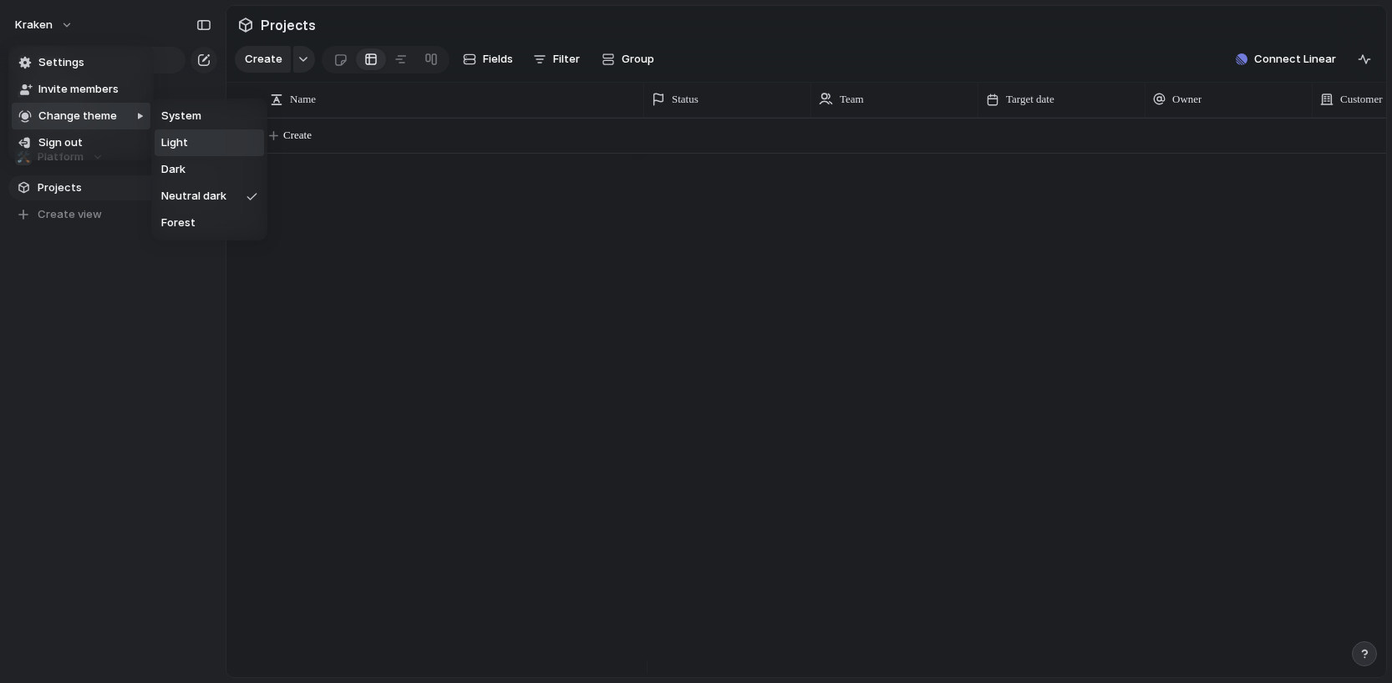
click at [194, 140] on li "Light" at bounding box center [209, 143] width 109 height 27
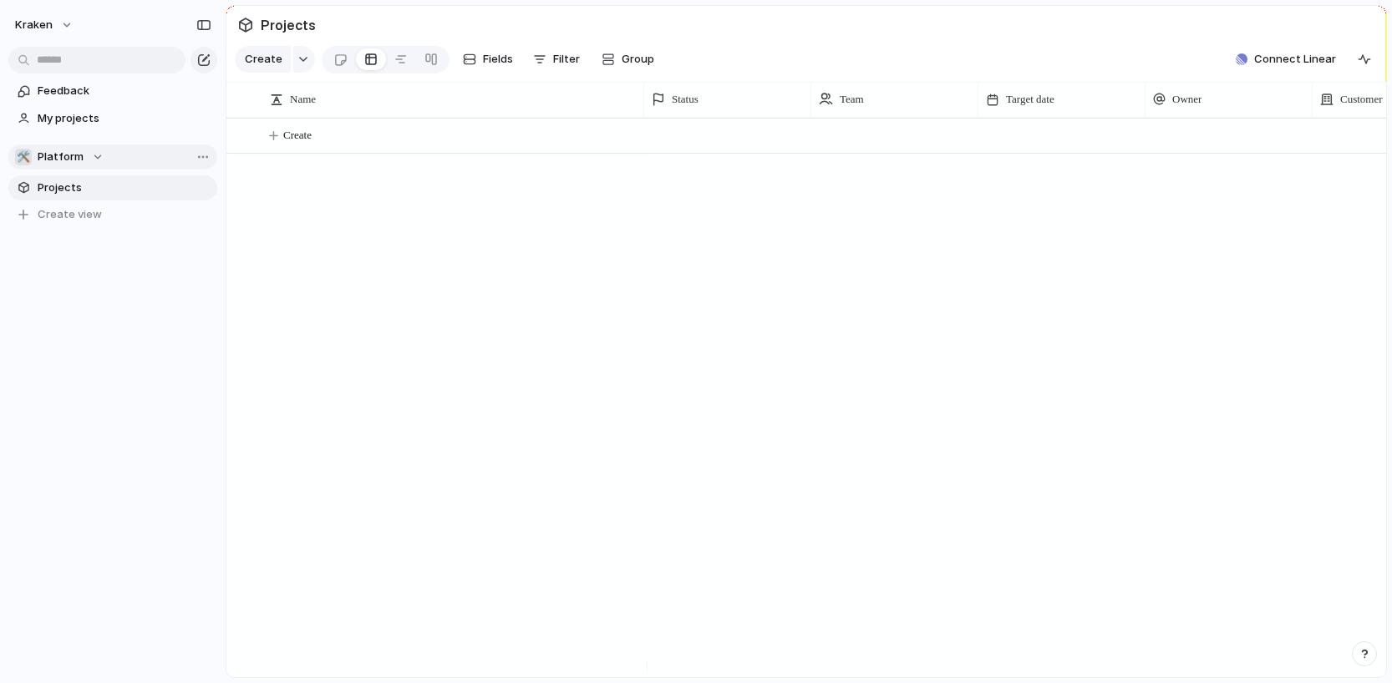
click at [77, 153] on span "Platform" at bounding box center [61, 157] width 46 height 17
click at [187, 249] on div "Kraken 🐧 A Product Team 🛠️ Platform Create new team" at bounding box center [696, 341] width 1392 height 683
click at [209, 193] on span "Team settings" at bounding box center [244, 191] width 76 height 17
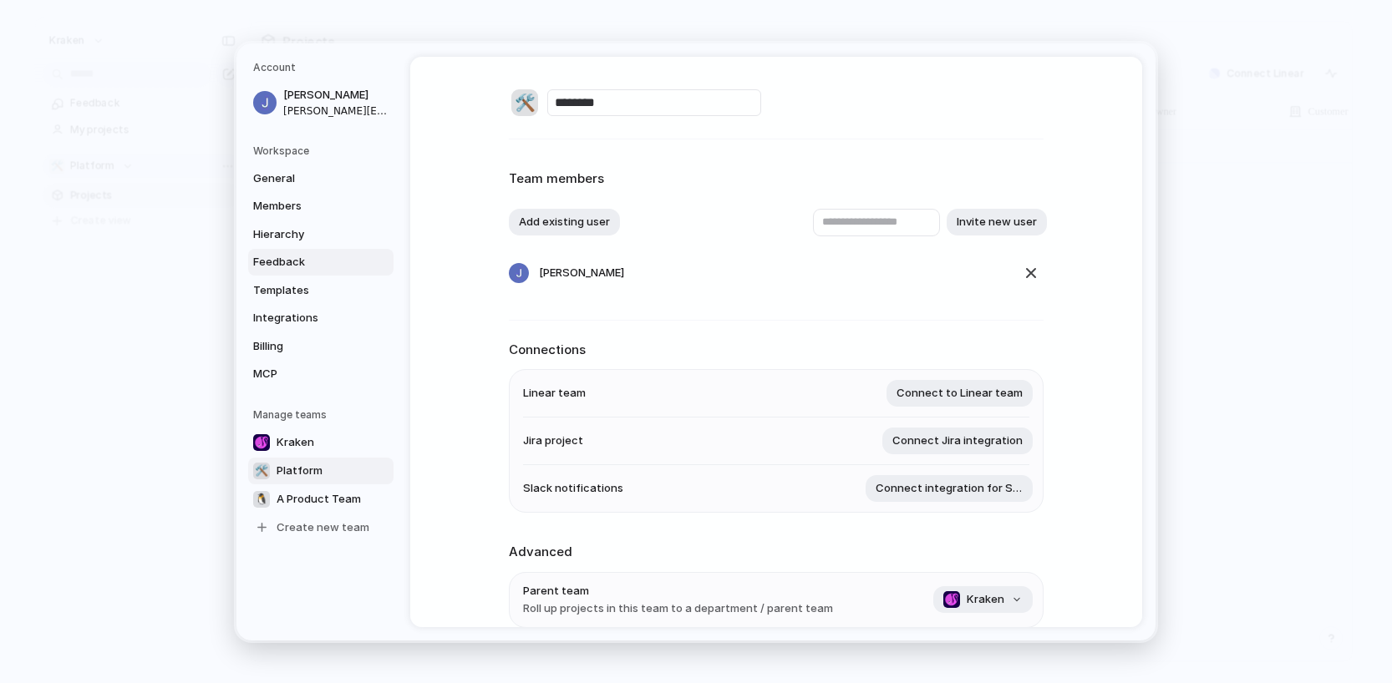
click at [280, 261] on span "Feedback" at bounding box center [306, 262] width 107 height 17
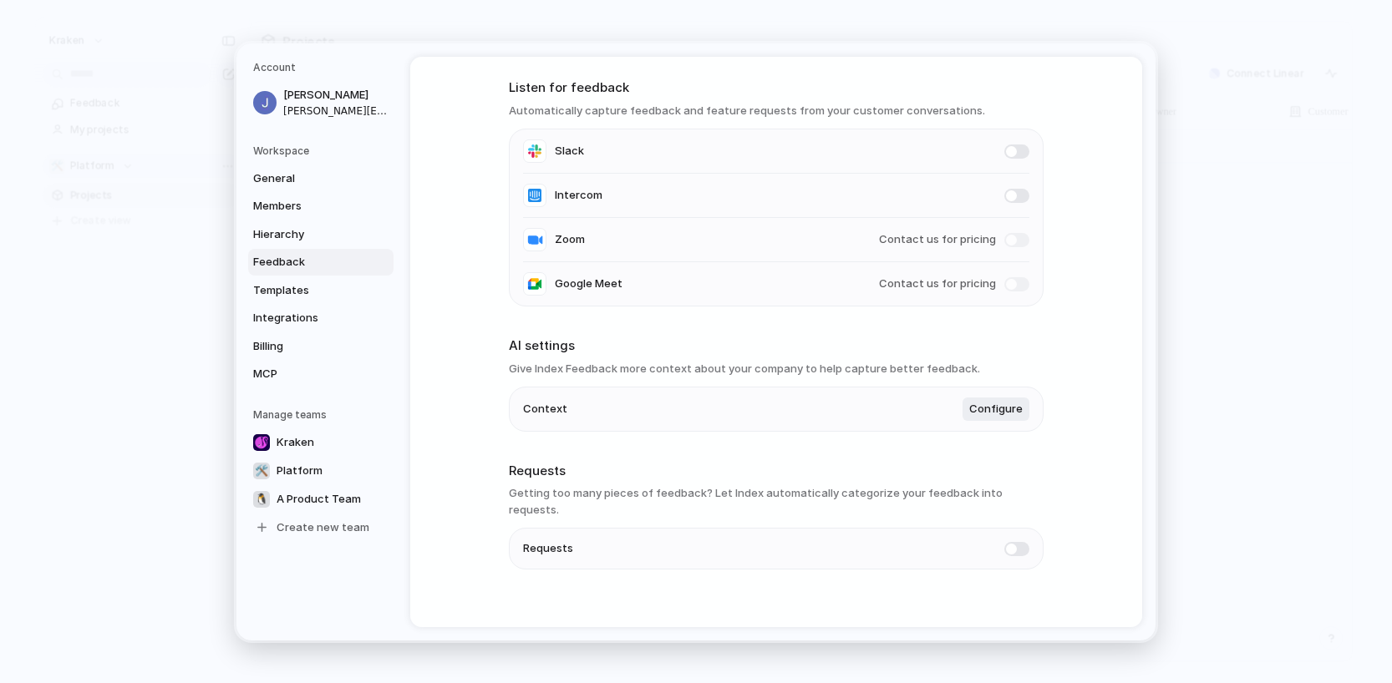
scroll to position [62, 0]
click at [1010, 540] on span at bounding box center [1016, 547] width 25 height 14
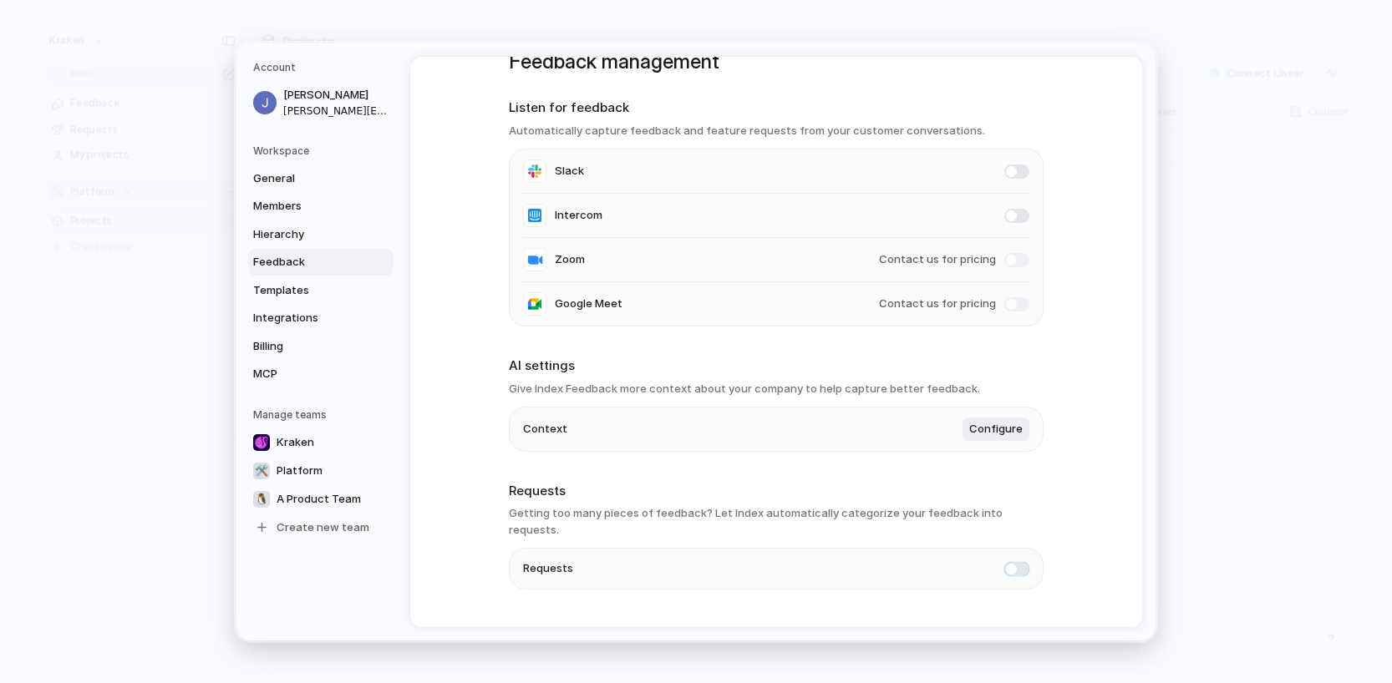
scroll to position [0, 0]
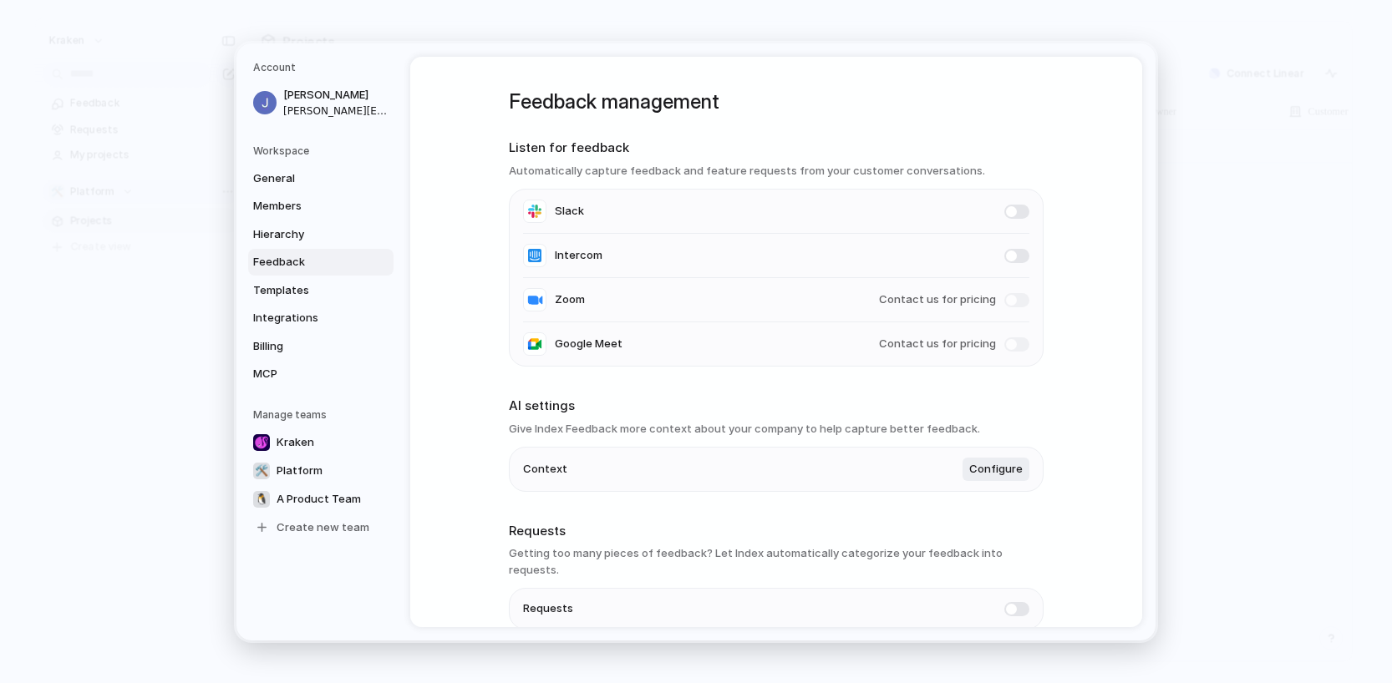
click at [918, 345] on span "Contact us for pricing" at bounding box center [937, 344] width 117 height 17
click at [300, 233] on span "Hierarchy" at bounding box center [306, 234] width 107 height 17
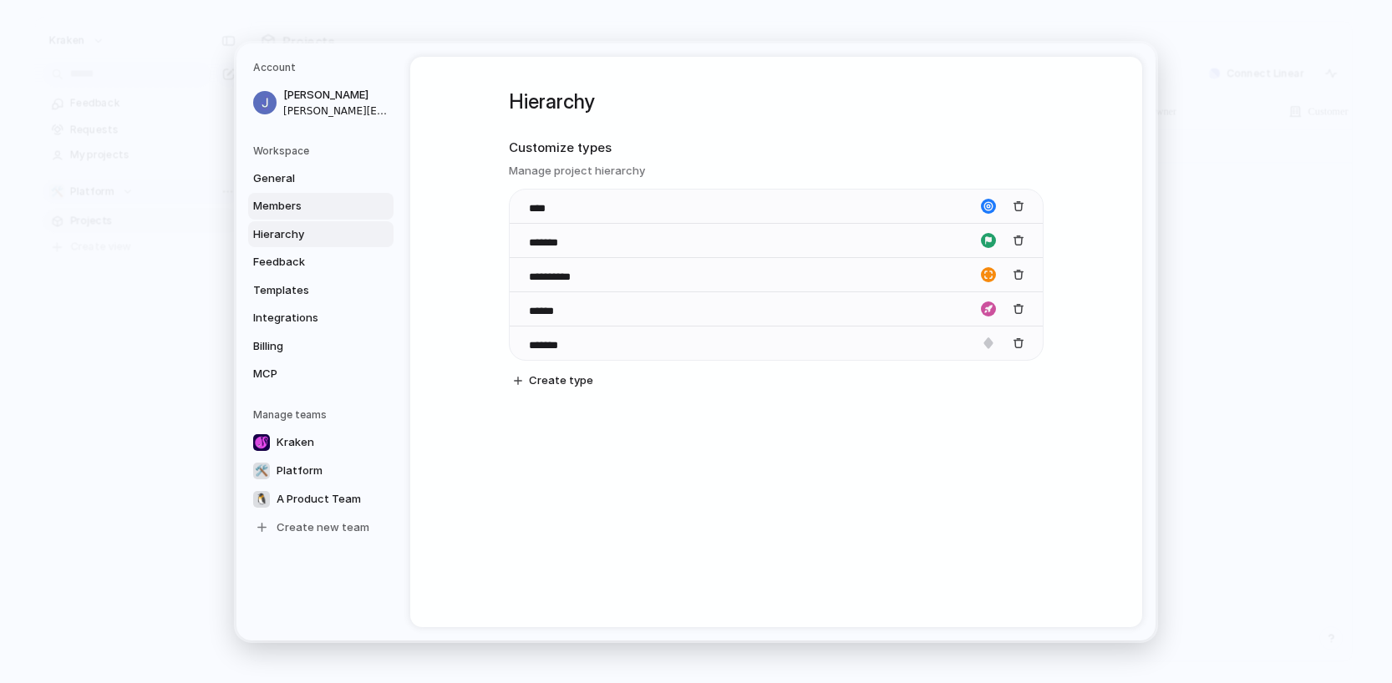
click at [301, 203] on span "Members" at bounding box center [306, 206] width 107 height 17
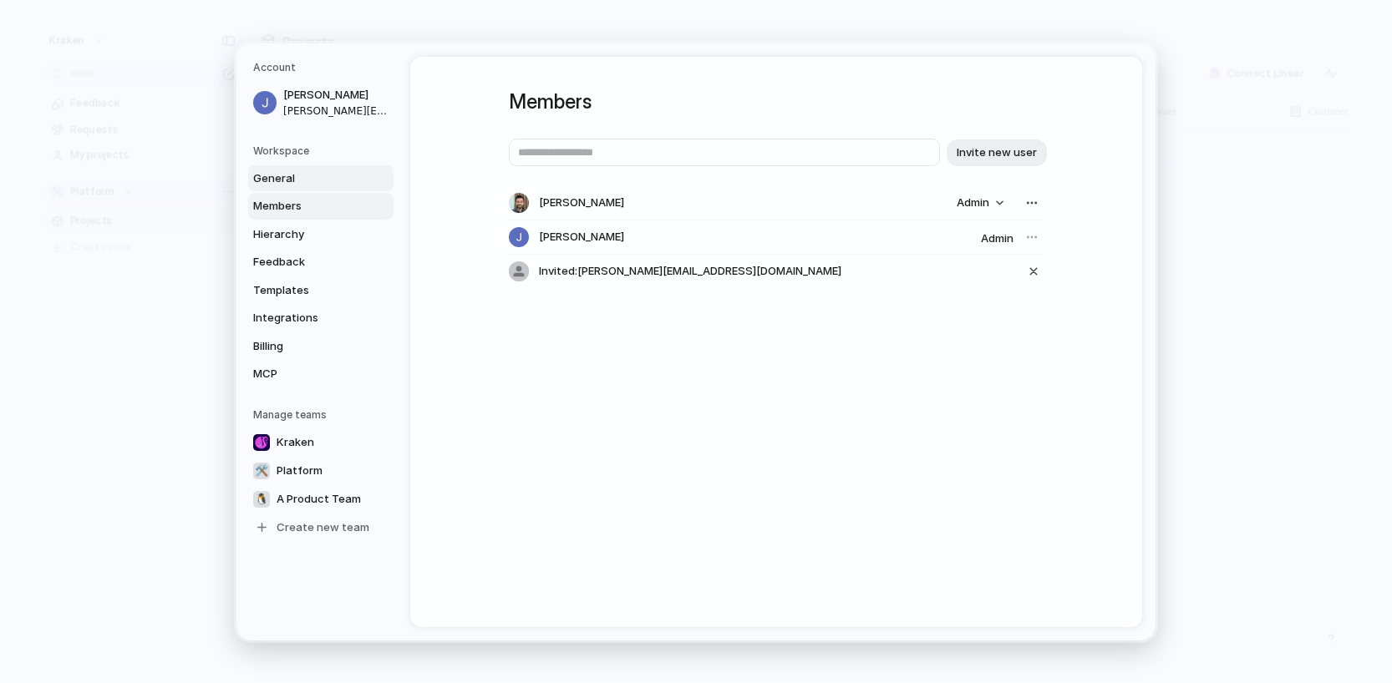
click at [308, 177] on span "General" at bounding box center [306, 178] width 107 height 17
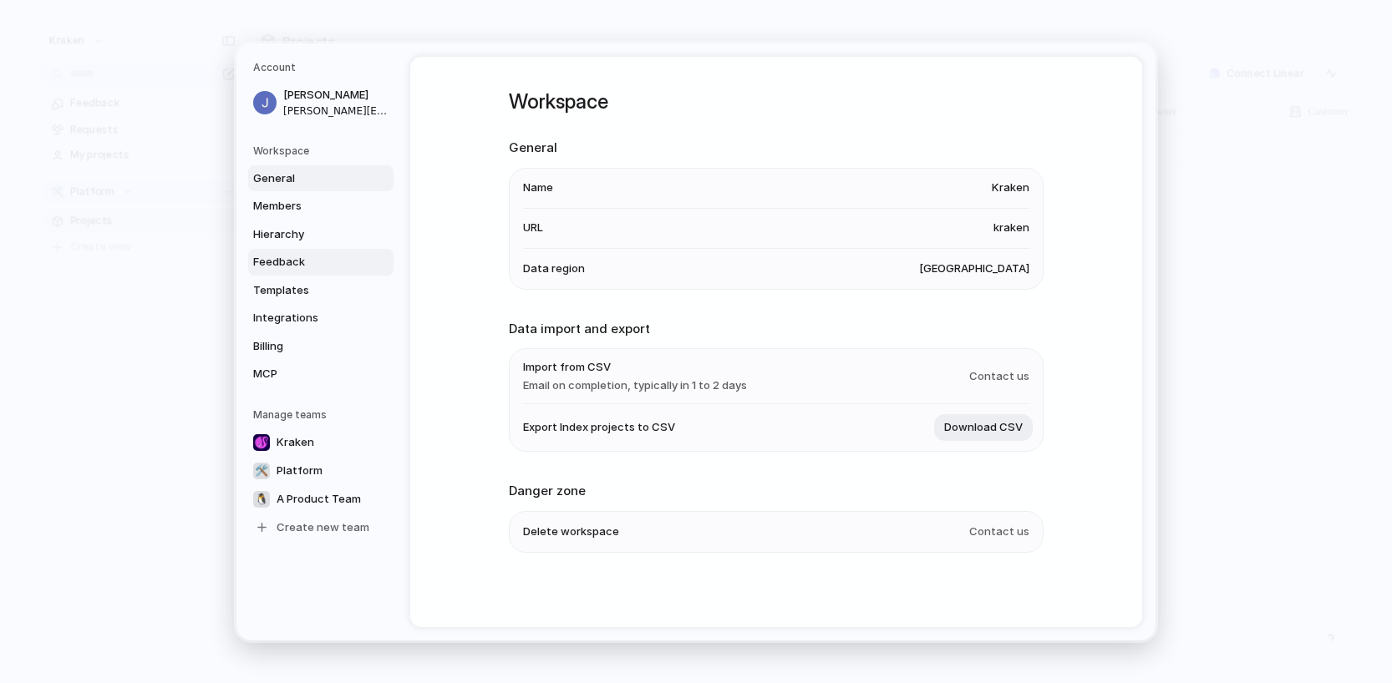
click at [326, 264] on span "Feedback" at bounding box center [306, 262] width 107 height 17
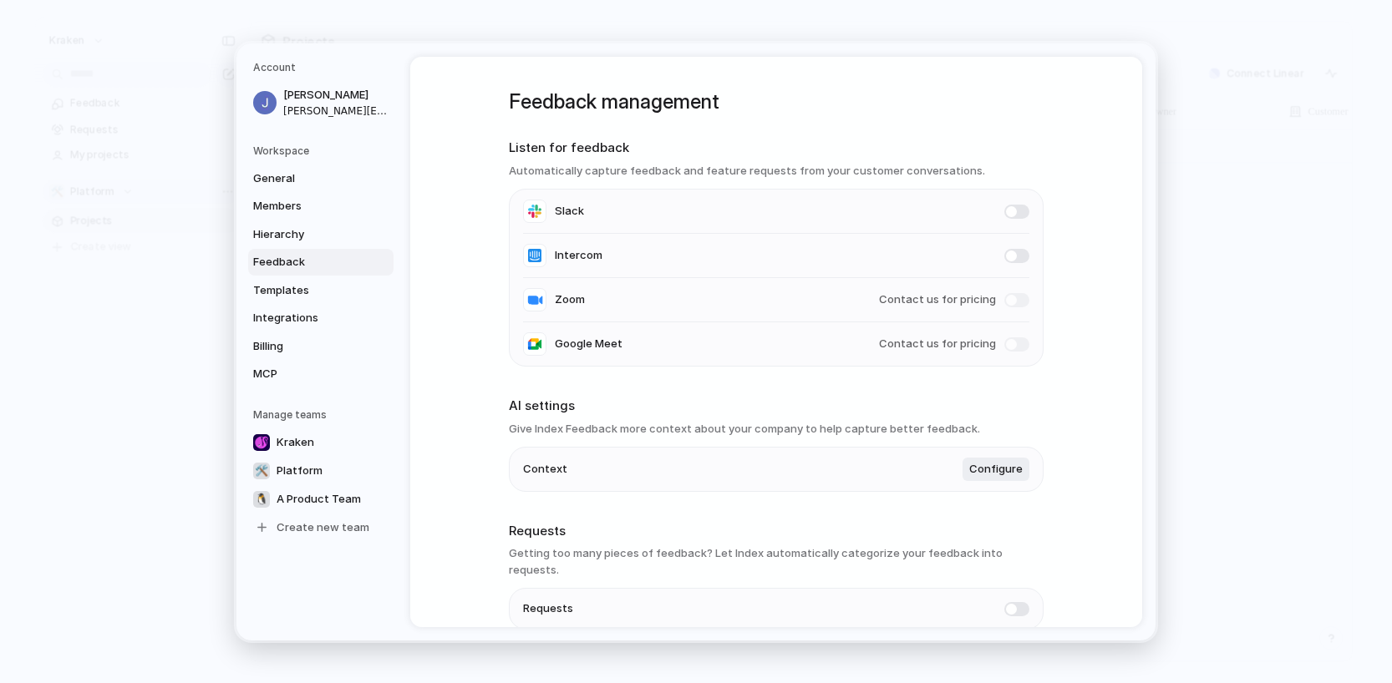
click at [296, 276] on div "General Members Hierarchy Feedback Templates Integrations Billing MCP" at bounding box center [323, 276] width 140 height 222
click at [294, 290] on span "Templates" at bounding box center [306, 290] width 107 height 17
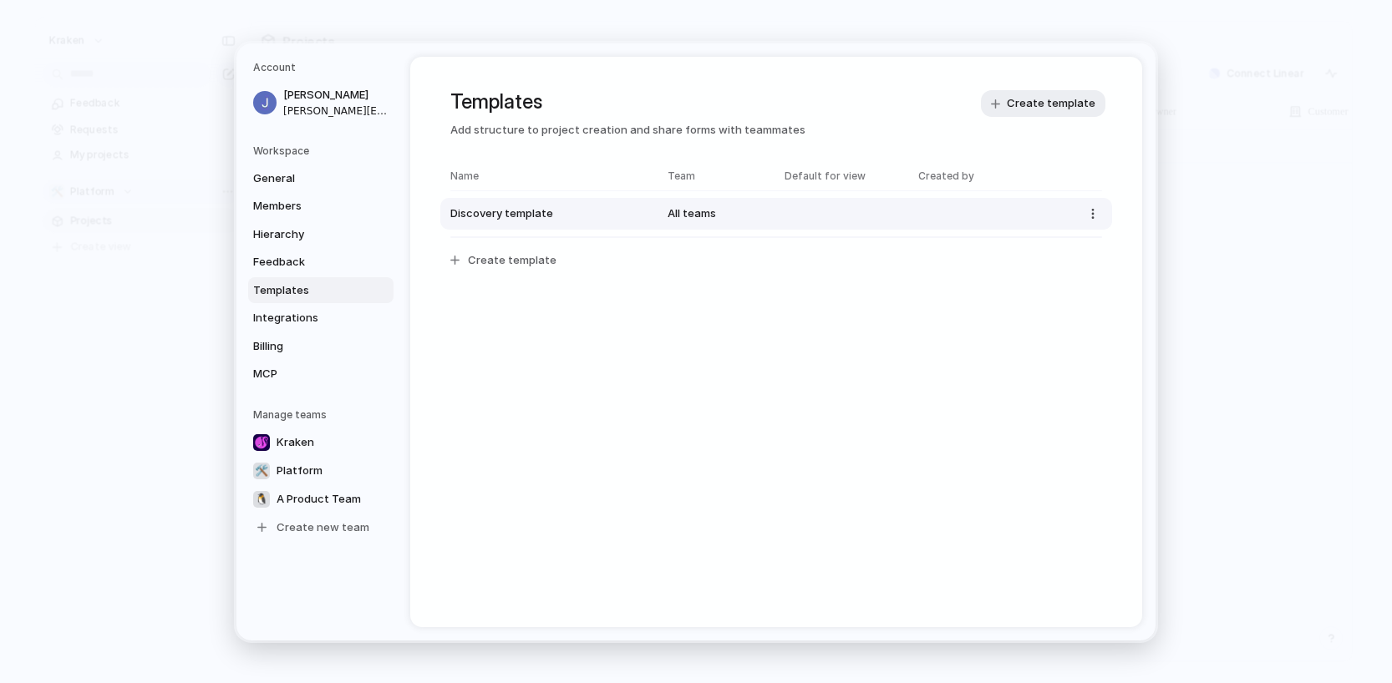
click at [1082, 223] on button "Discovery template All teams" at bounding box center [776, 214] width 672 height 32
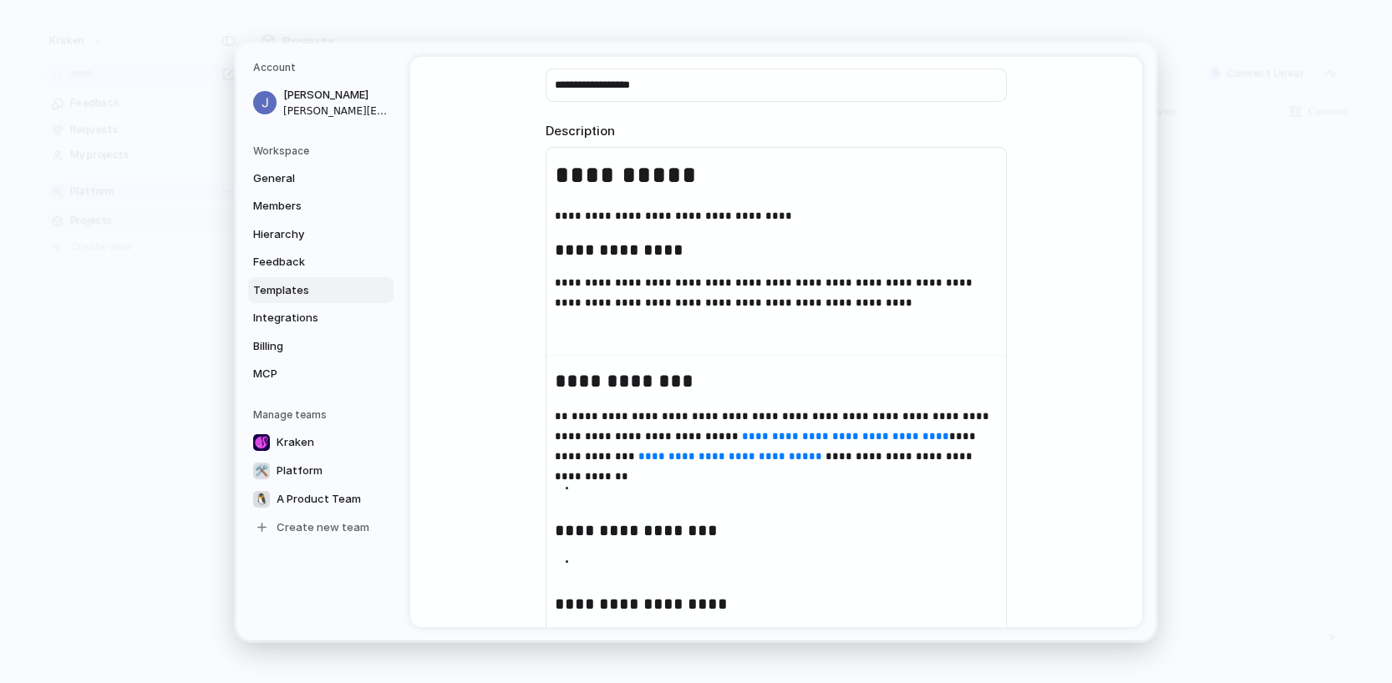
scroll to position [23, 0]
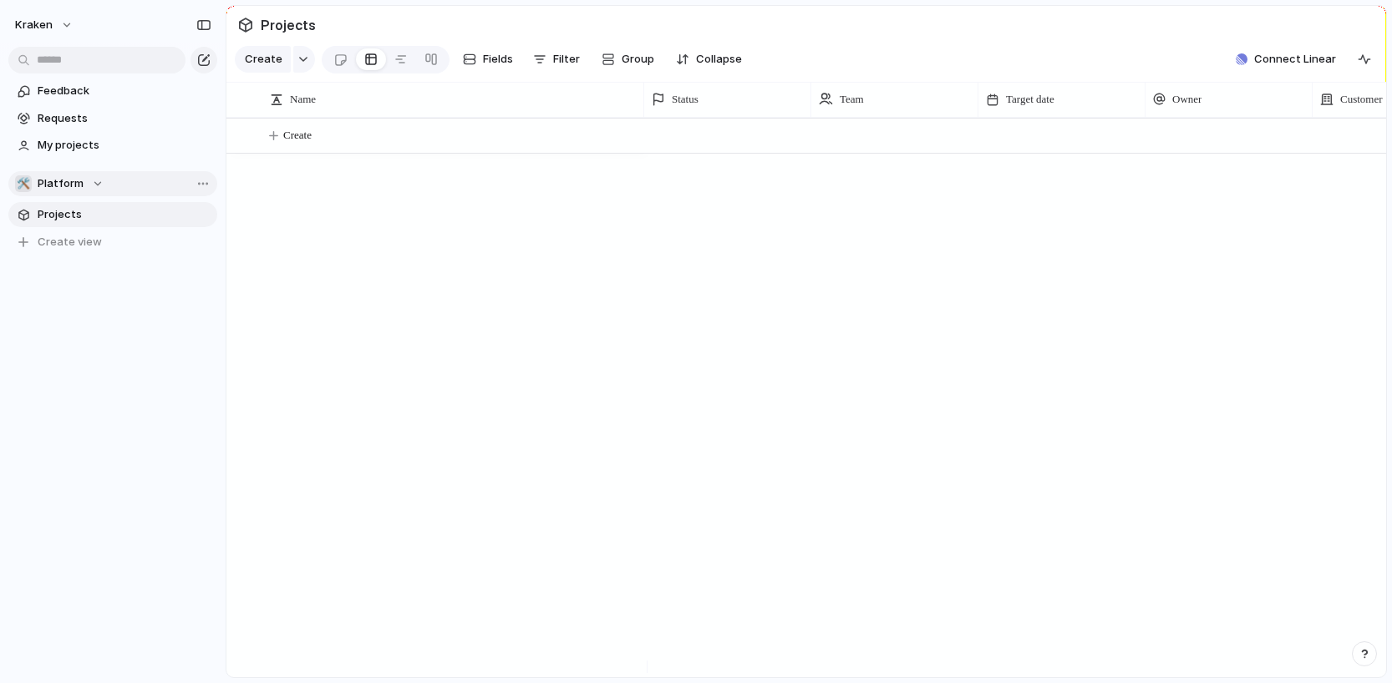
click at [94, 185] on div "🛠️ Platform" at bounding box center [59, 183] width 89 height 17
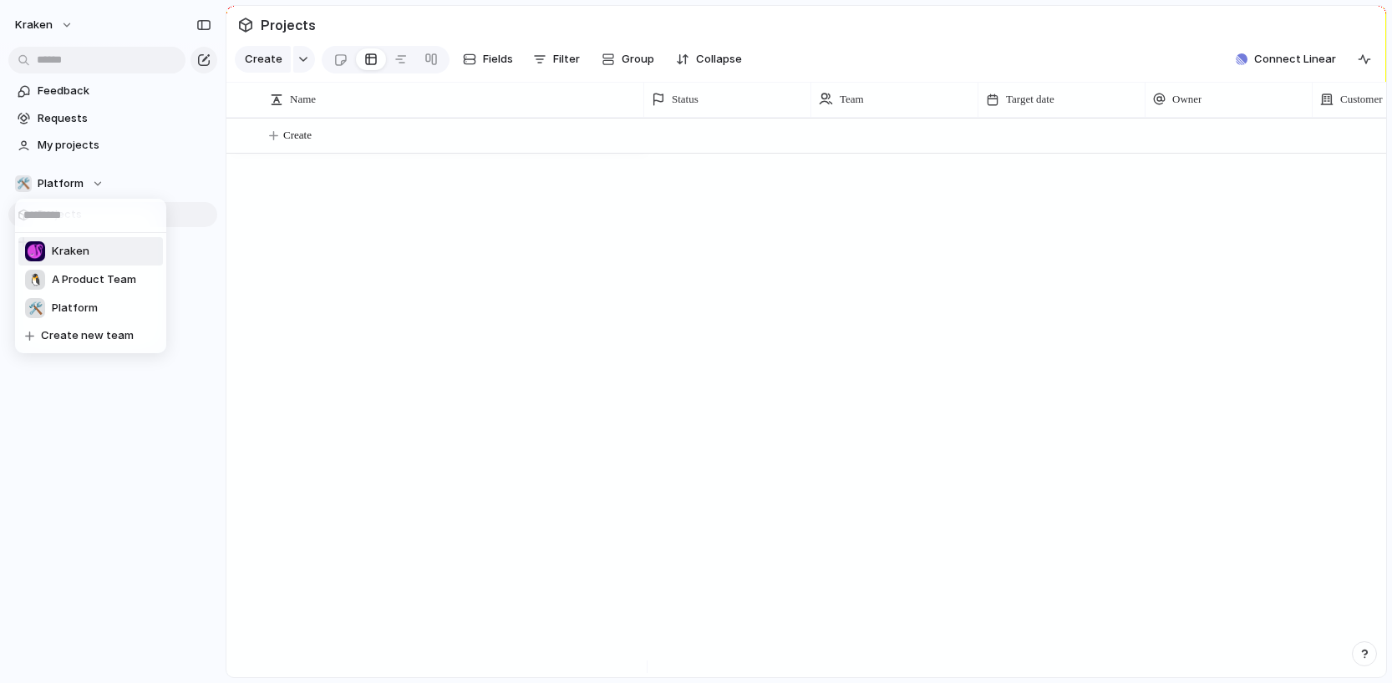
click at [90, 241] on li "Kraken" at bounding box center [90, 251] width 145 height 28
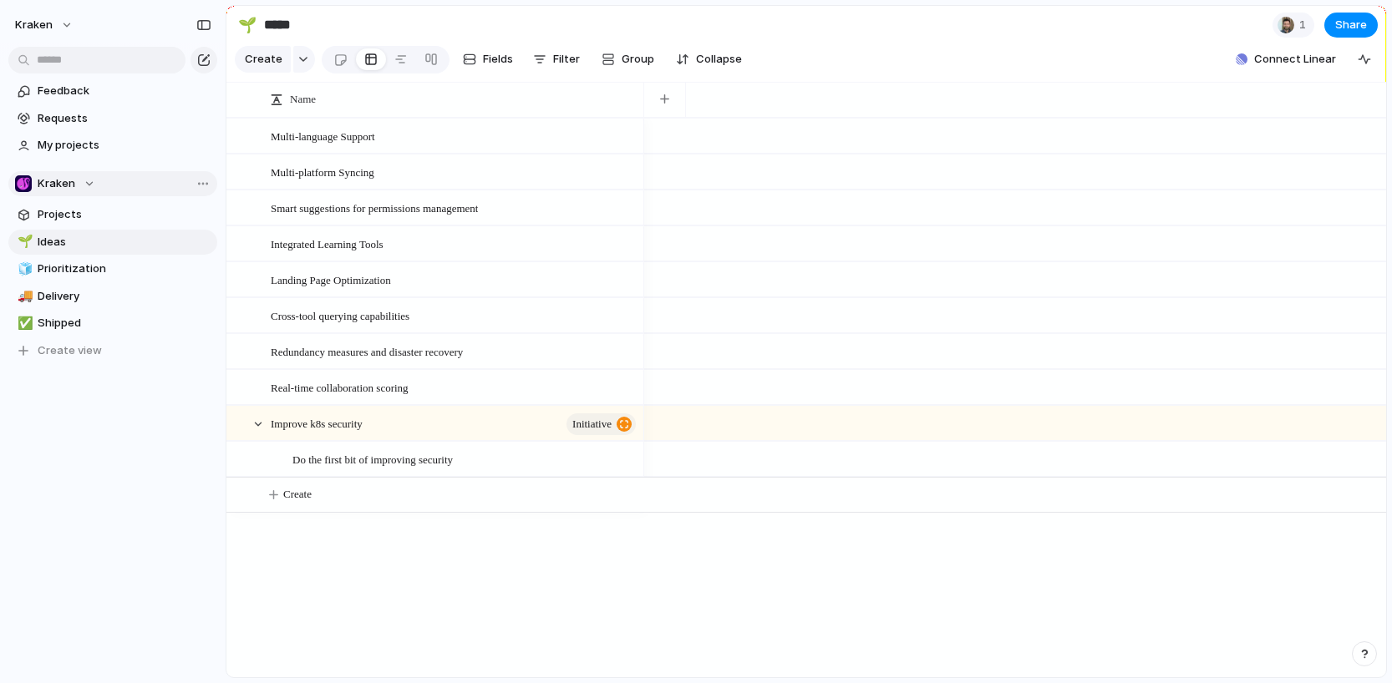
click at [95, 185] on button "Kraken" at bounding box center [112, 183] width 209 height 25
click at [89, 123] on div "Kraken 🐧 A Product Team 🛠️ Platform Create new team" at bounding box center [696, 341] width 1392 height 683
click at [84, 120] on span "Requests" at bounding box center [125, 118] width 174 height 17
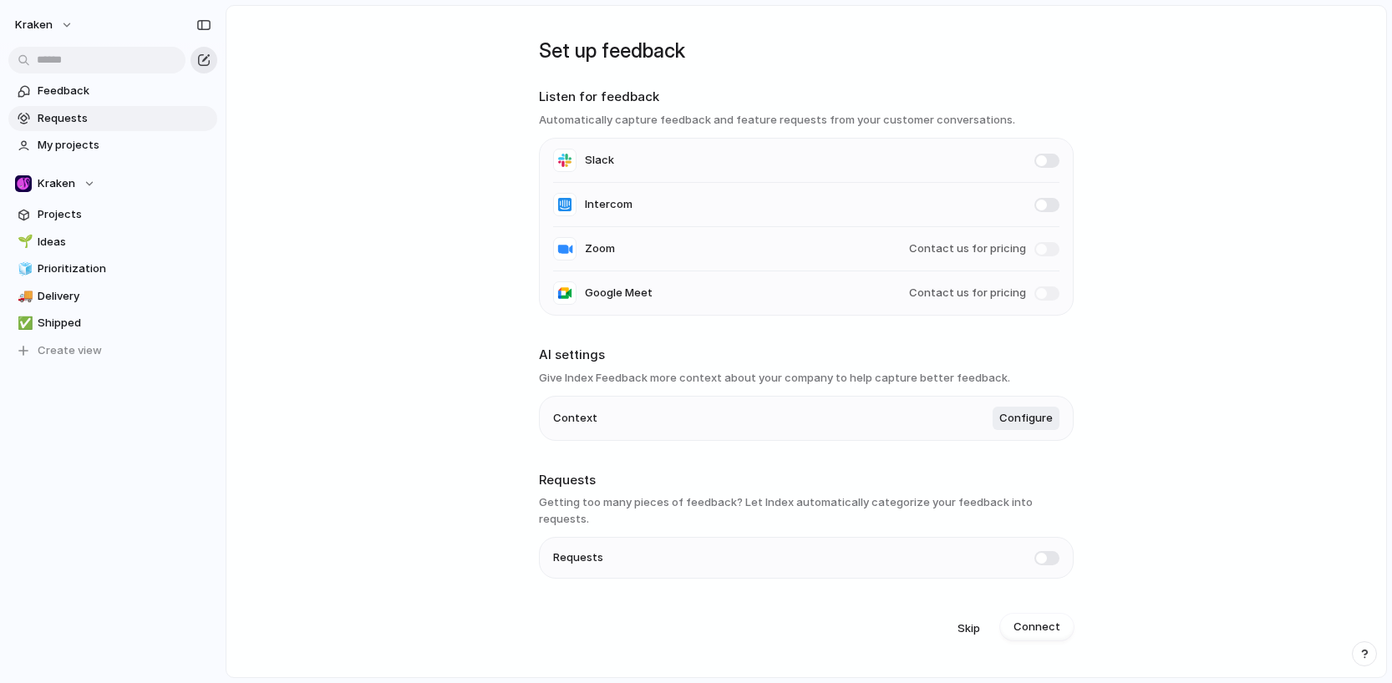
click at [206, 56] on div "button" at bounding box center [203, 59] width 13 height 13
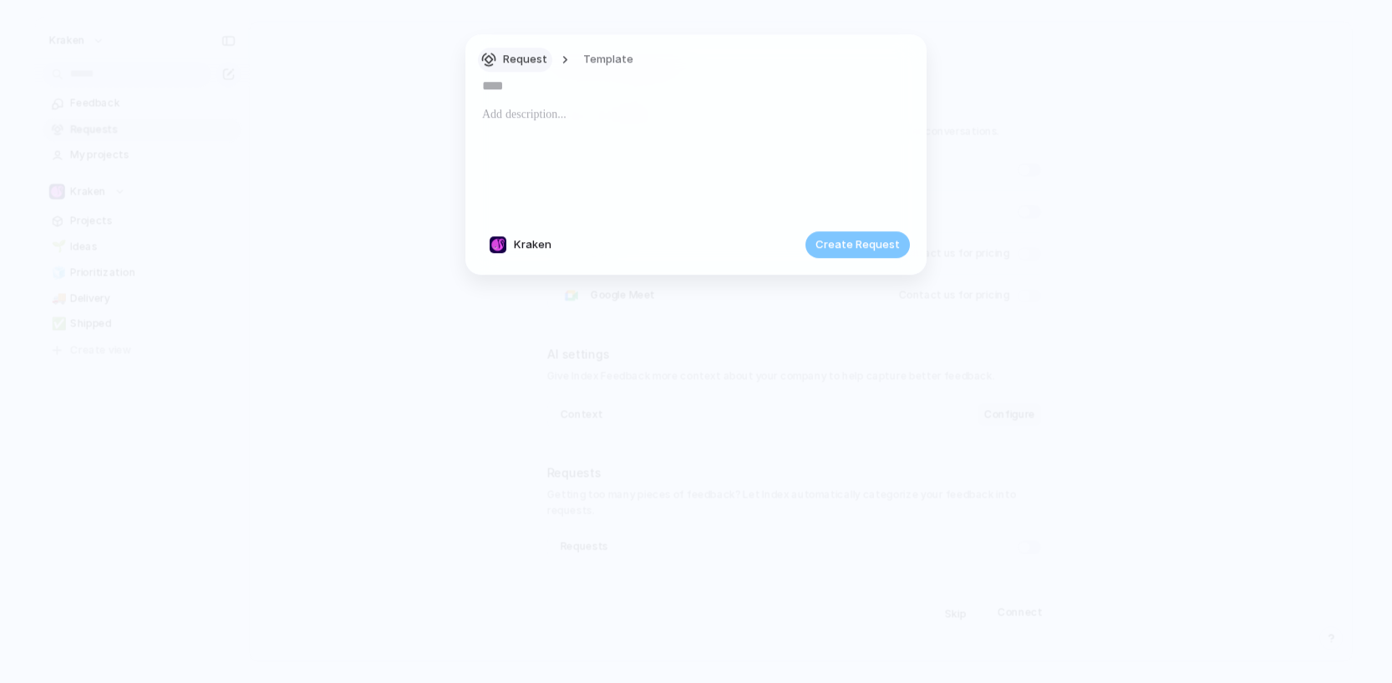
click at [540, 60] on span "Request" at bounding box center [525, 60] width 44 height 17
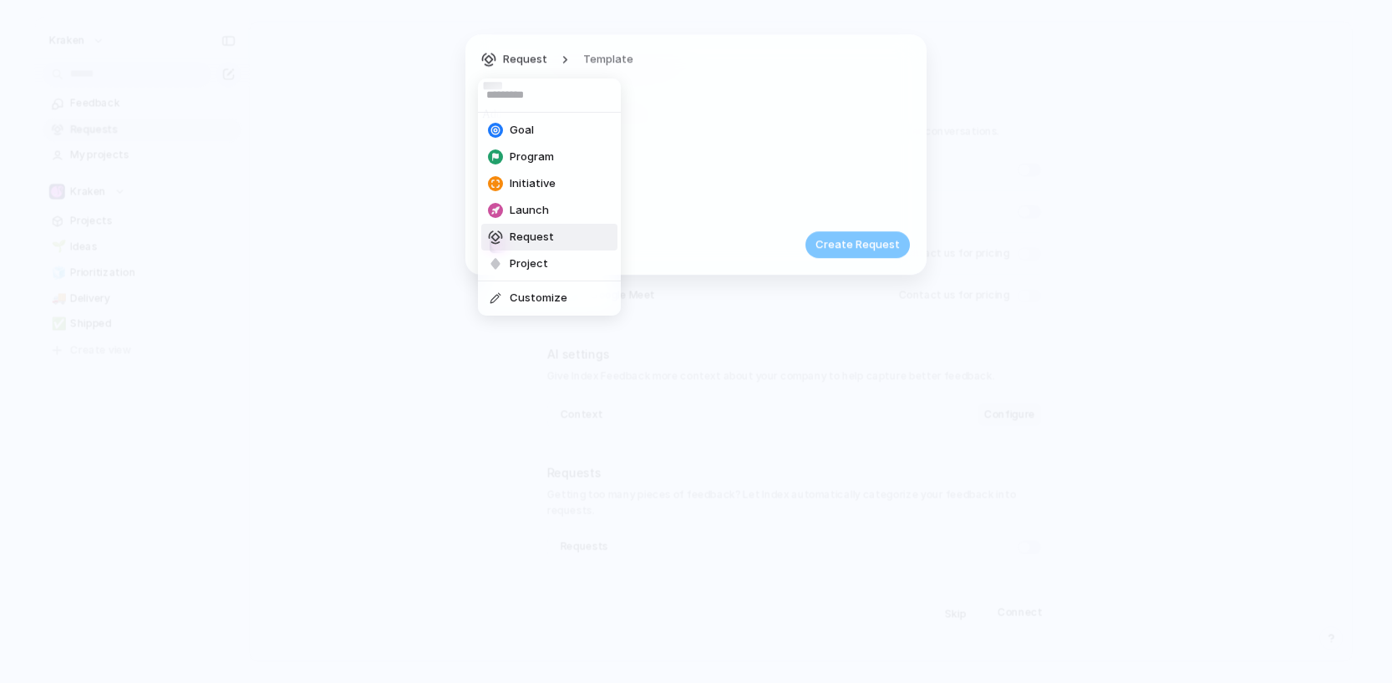
click at [679, 110] on div "Goal Program Initiative Launch Request Project Customize" at bounding box center [696, 341] width 1392 height 683
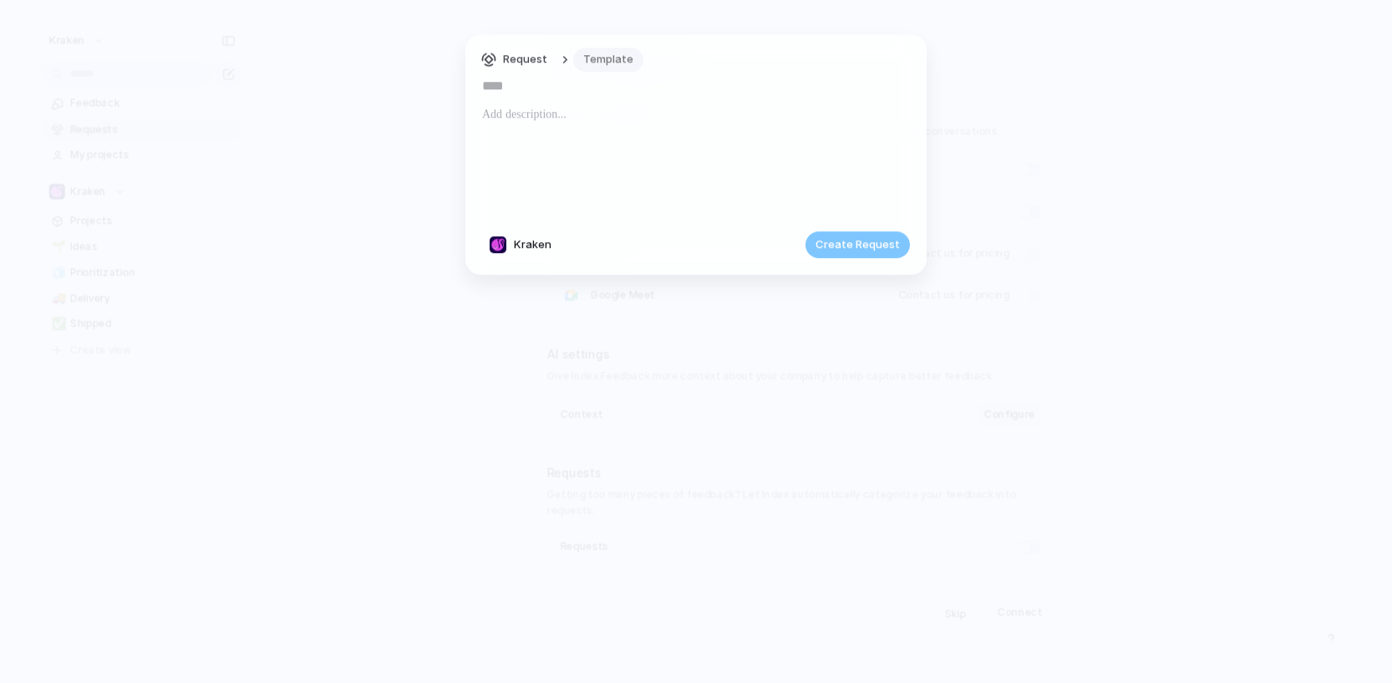
click at [602, 62] on span "Template" at bounding box center [608, 60] width 50 height 17
click at [600, 62] on div "Discovery template" at bounding box center [696, 341] width 1392 height 683
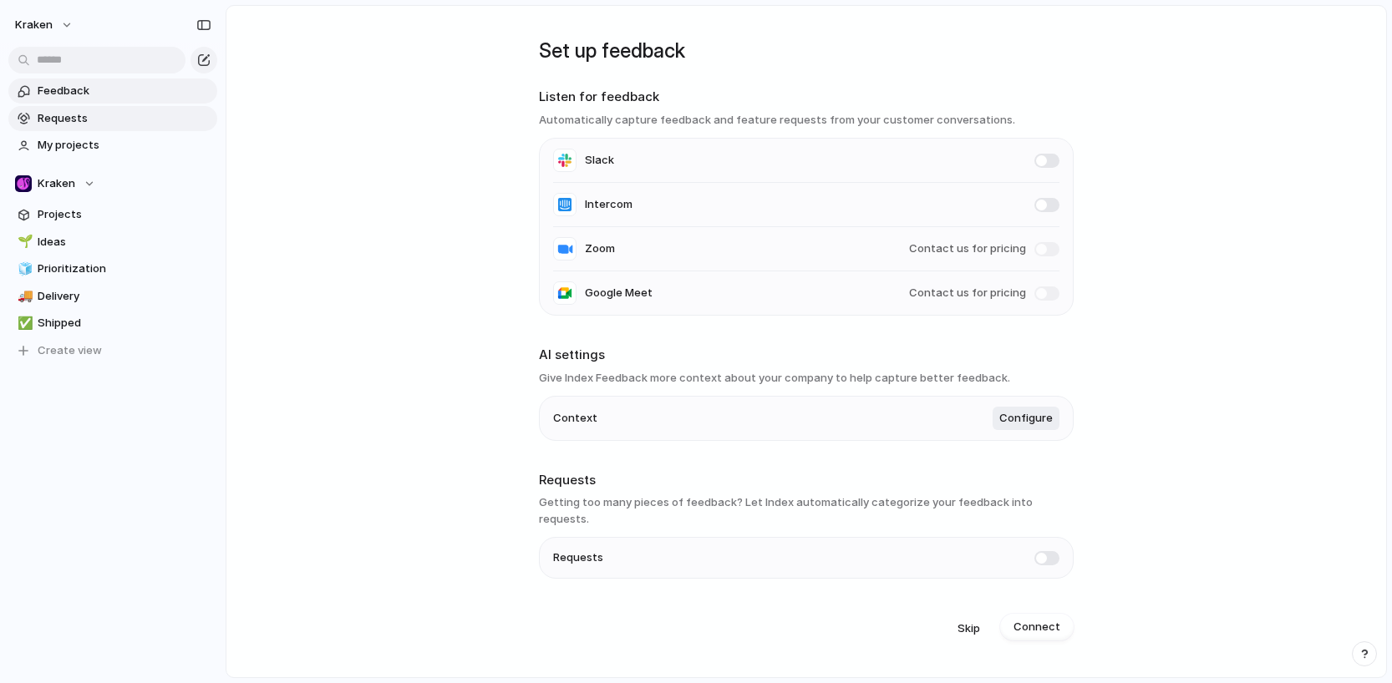
click at [58, 80] on link "Feedback" at bounding box center [112, 91] width 209 height 25
click at [79, 140] on span "My projects" at bounding box center [125, 145] width 174 height 17
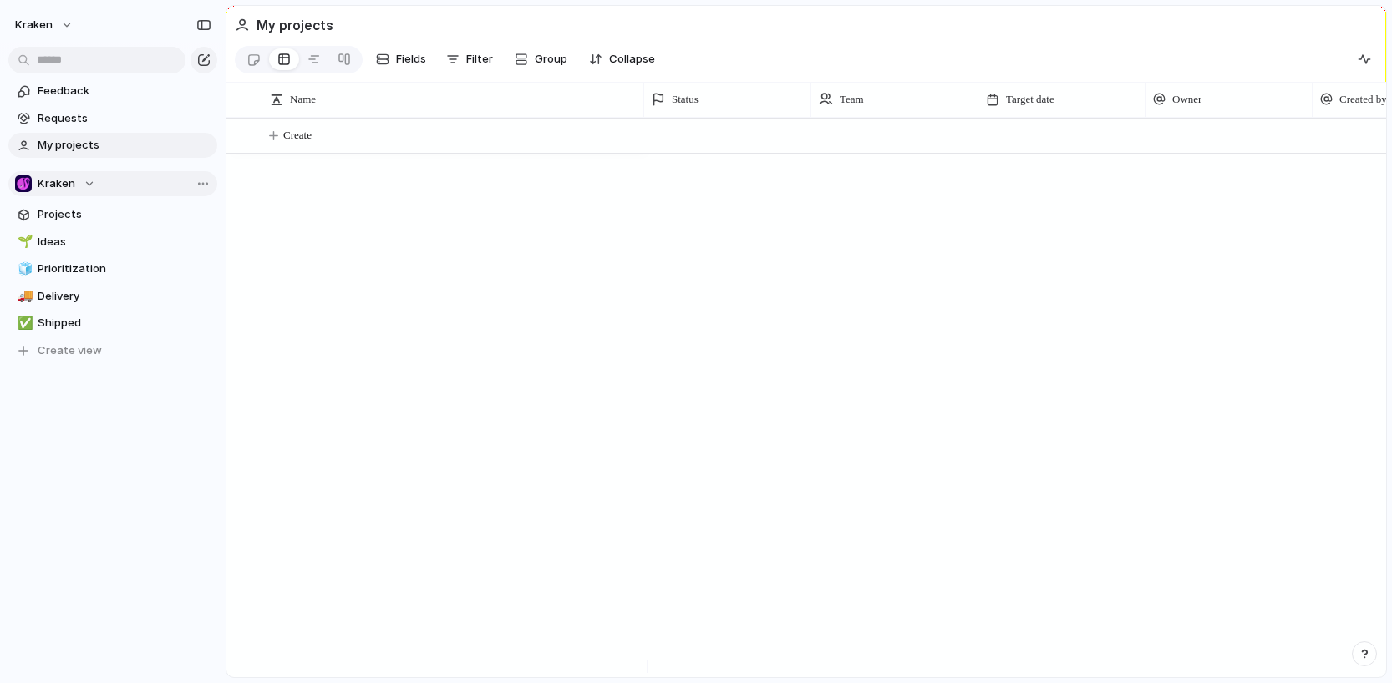
click at [58, 192] on button "Kraken" at bounding box center [112, 183] width 209 height 25
click at [87, 295] on li "🛠️ Platform" at bounding box center [90, 308] width 145 height 28
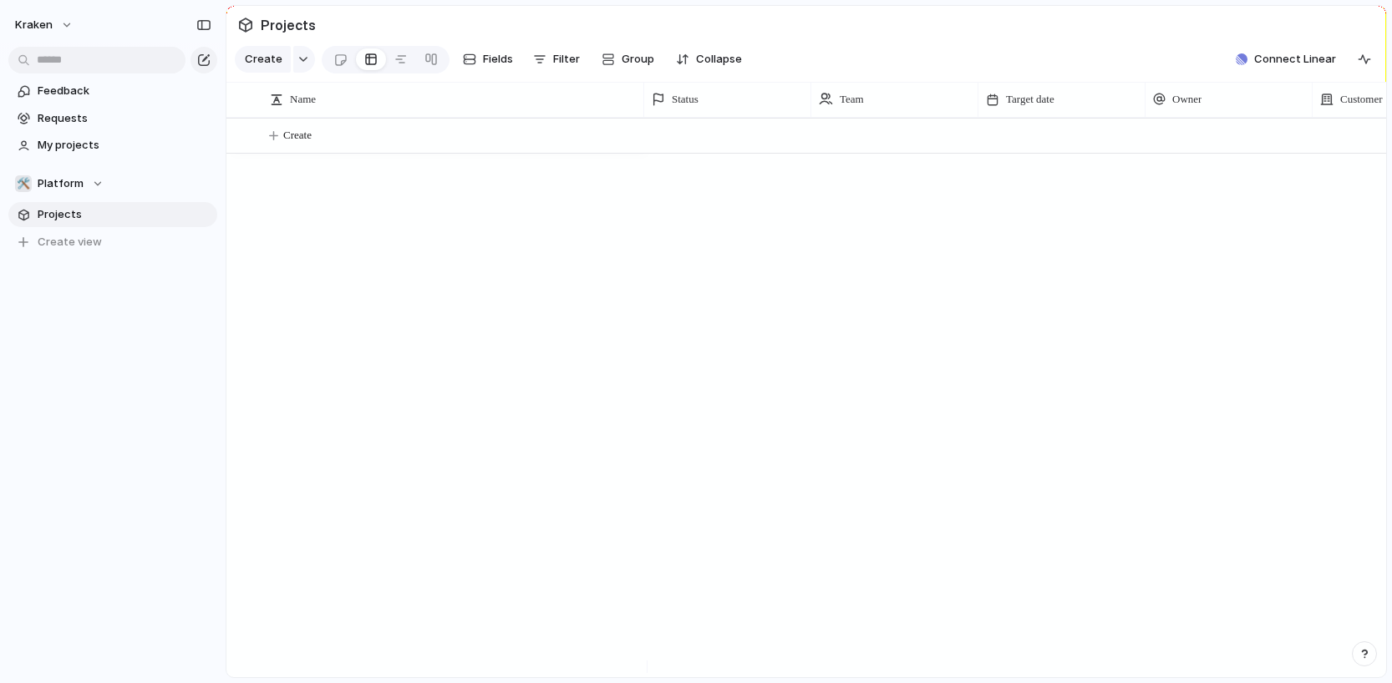
click at [71, 169] on section "🛠️ Platform Projects To pick up a draggable item, press the space bar. While dr…" at bounding box center [113, 206] width 226 height 97
drag, startPoint x: 373, startPoint y: 224, endPoint x: 607, endPoint y: 41, distance: 297.0
click at [373, 222] on div "Create" at bounding box center [806, 398] width 1160 height 560
